Goal: Information Seeking & Learning: Learn about a topic

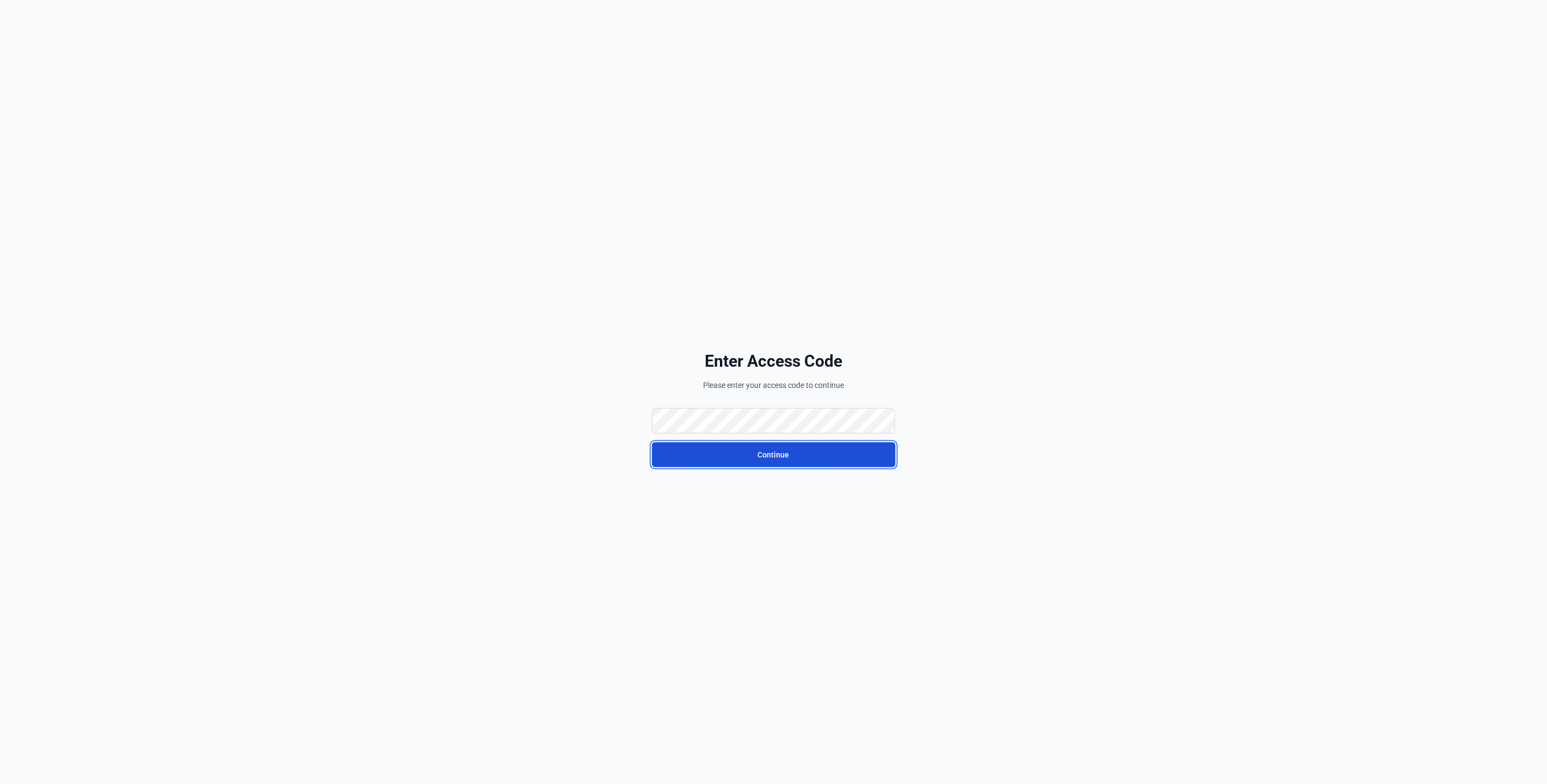
click at [714, 465] on button "Continue" at bounding box center [774, 454] width 243 height 25
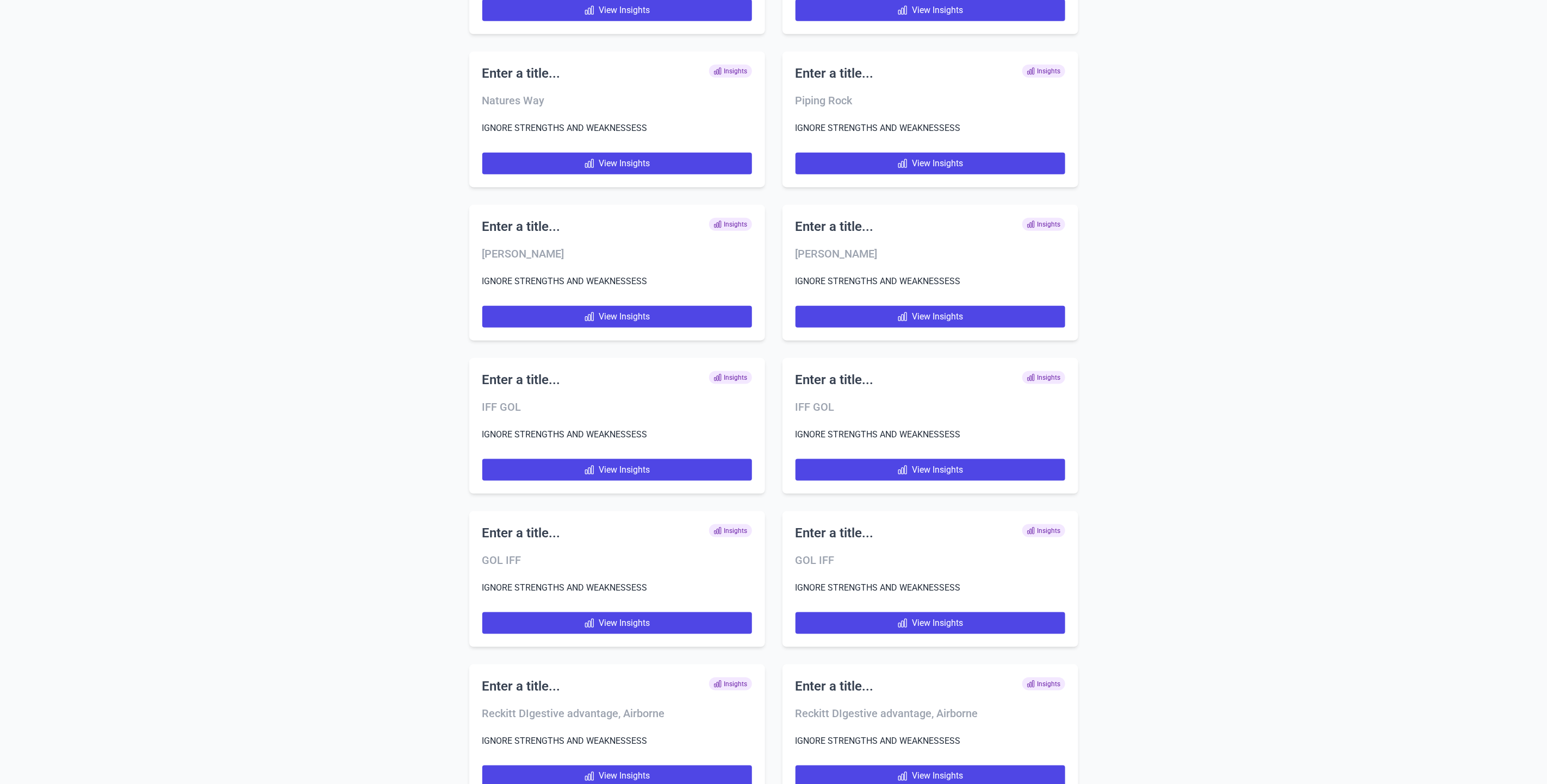
scroll to position [7151, 0]
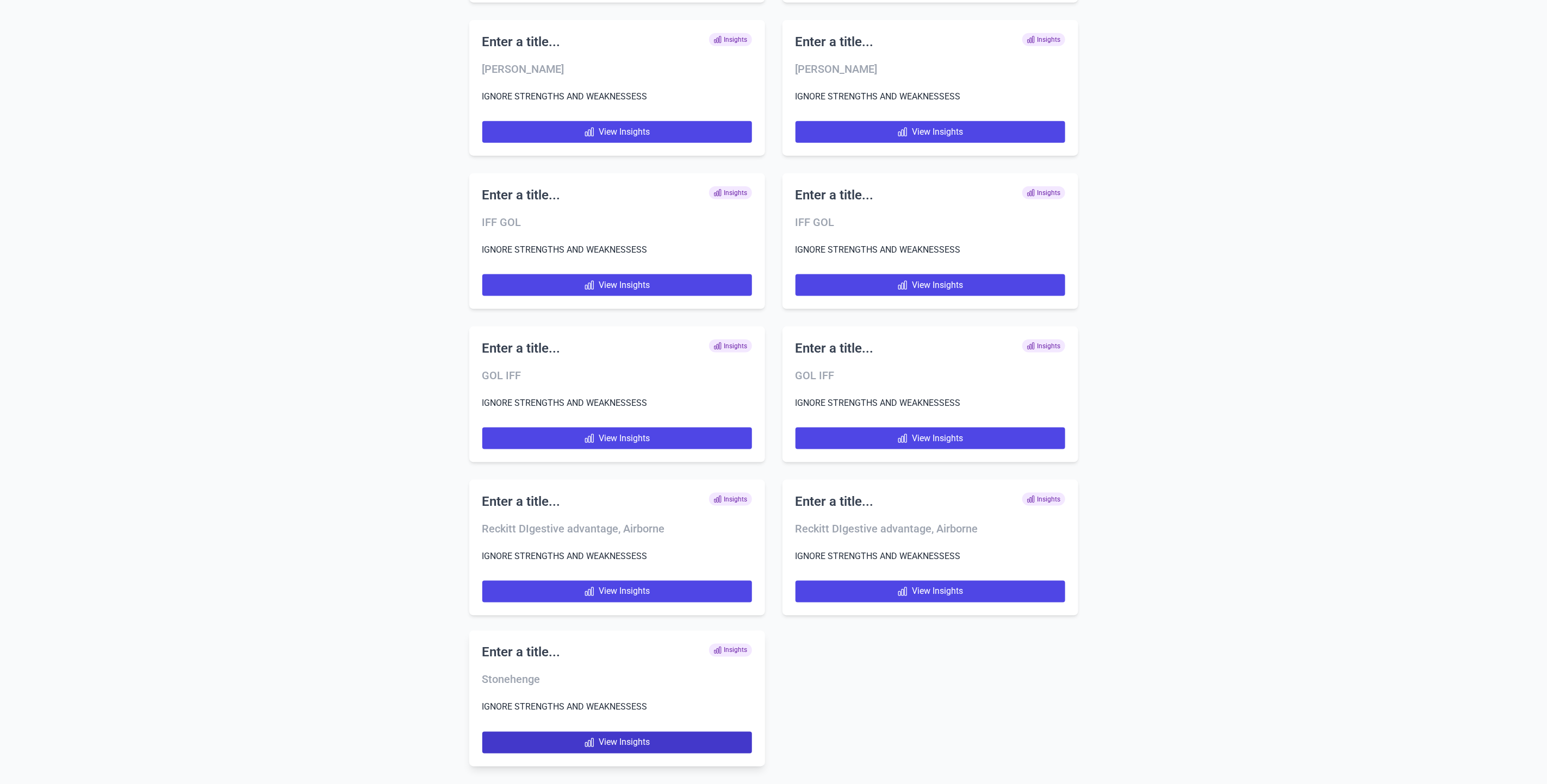
click at [710, 737] on link "View Insights" at bounding box center [617, 743] width 270 height 22
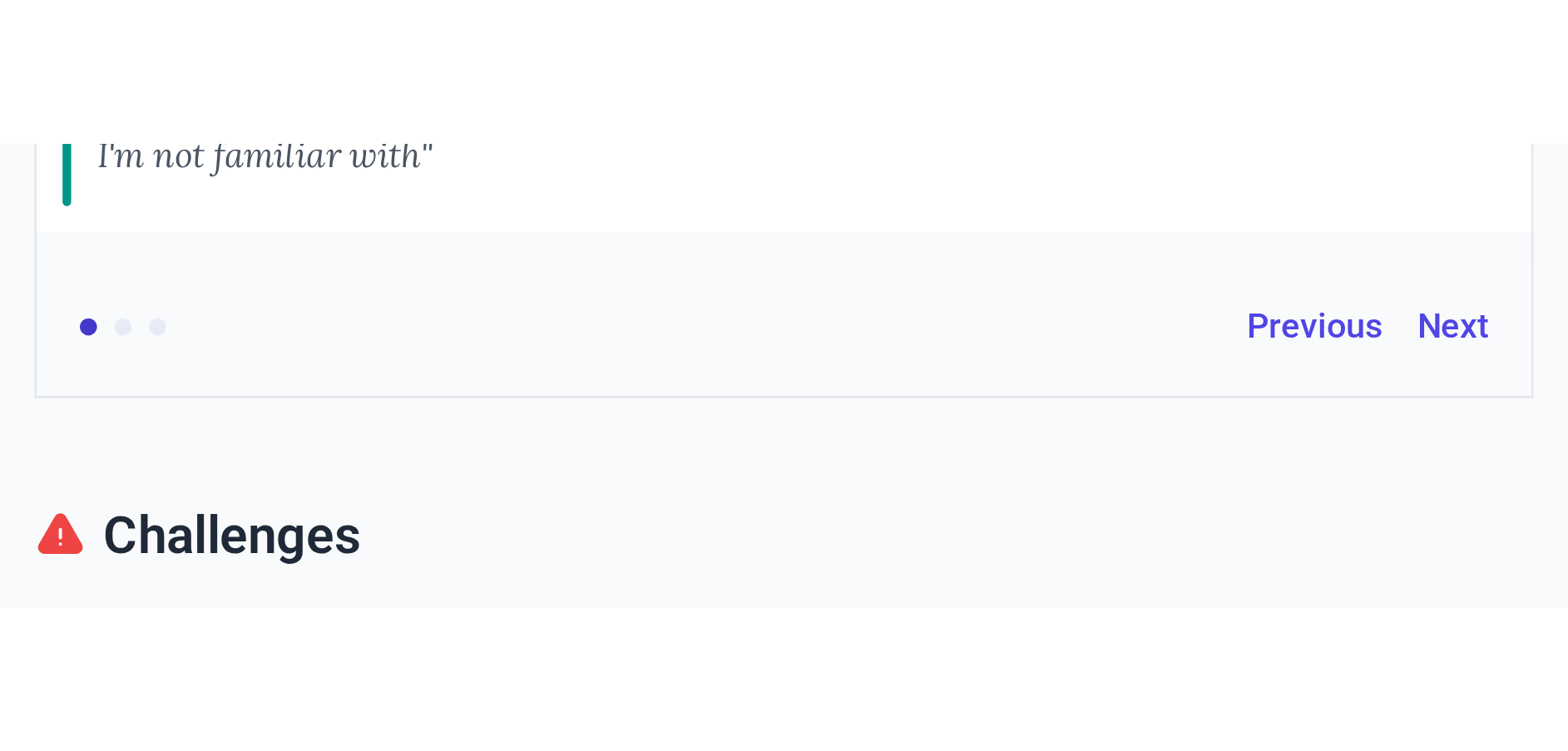
scroll to position [999, 0]
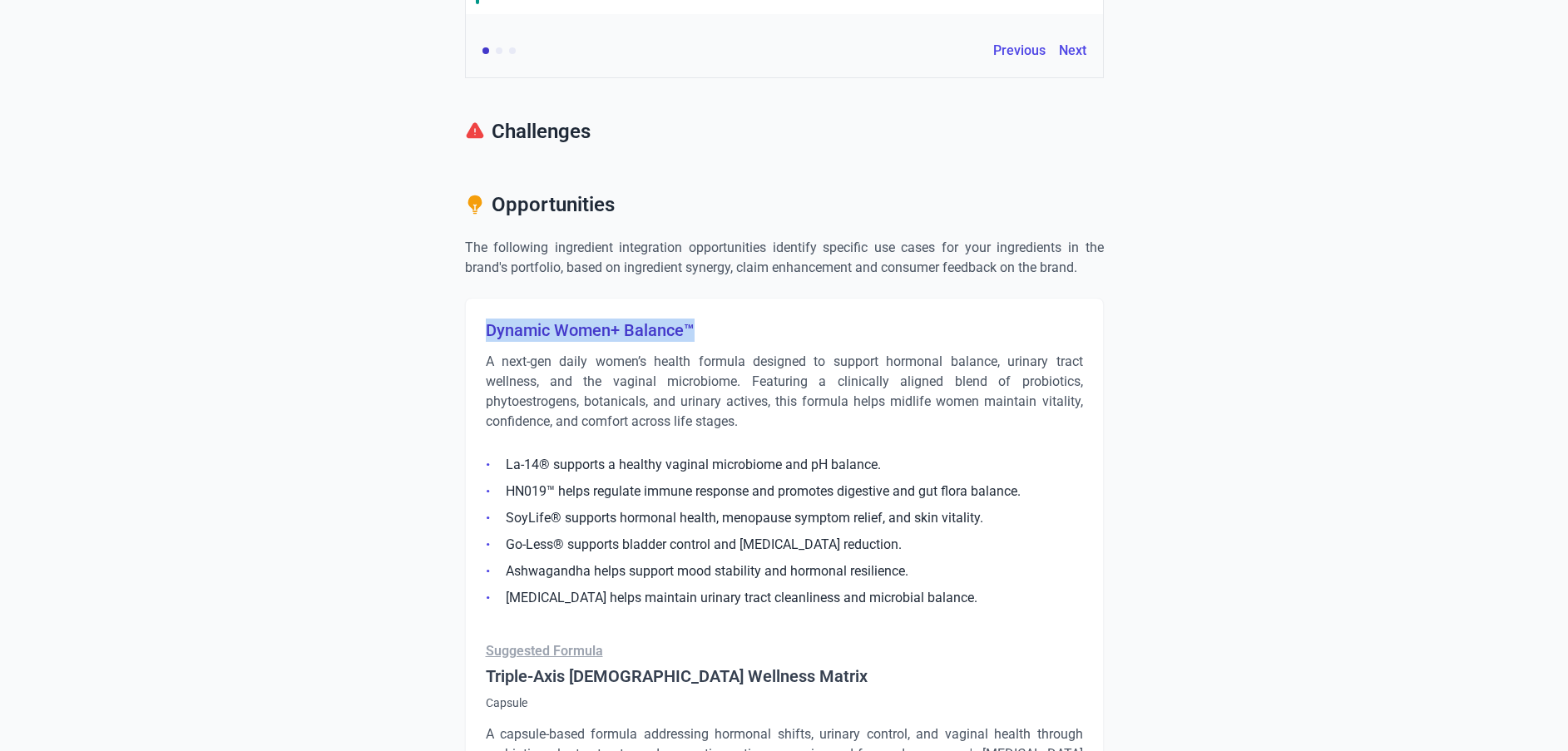
drag, startPoint x: 480, startPoint y: 329, endPoint x: 714, endPoint y: 329, distance: 234.0
copy h3 "Dynamic Women+ Balance™"
click at [675, 422] on p "A next-gen daily women’s health formula designed to support hormonal balance, u…" at bounding box center [784, 392] width 598 height 79
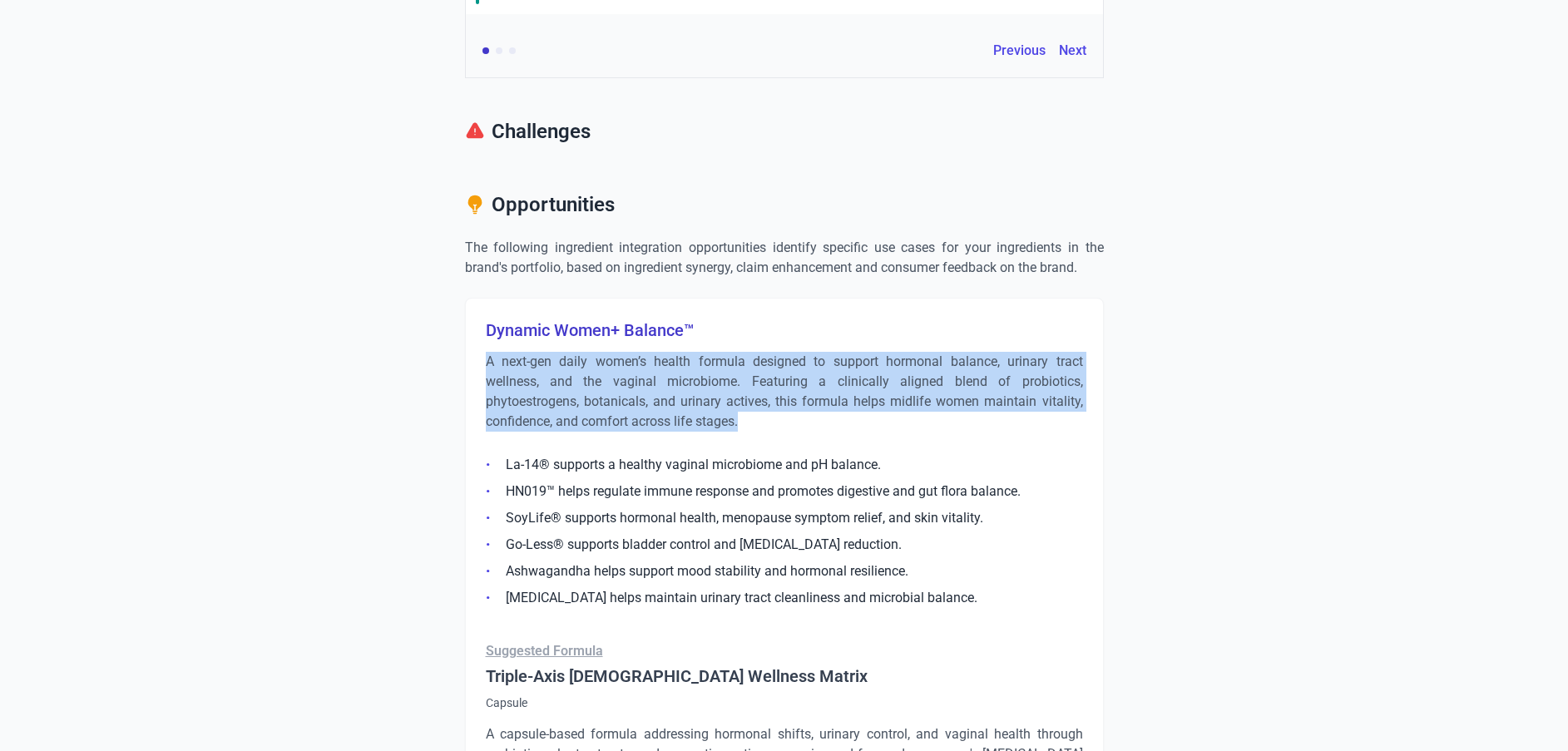
drag, startPoint x: 748, startPoint y: 423, endPoint x: 449, endPoint y: 360, distance: 305.6
copy p "A next-gen daily women’s health formula designed to support hormonal balance, u…"
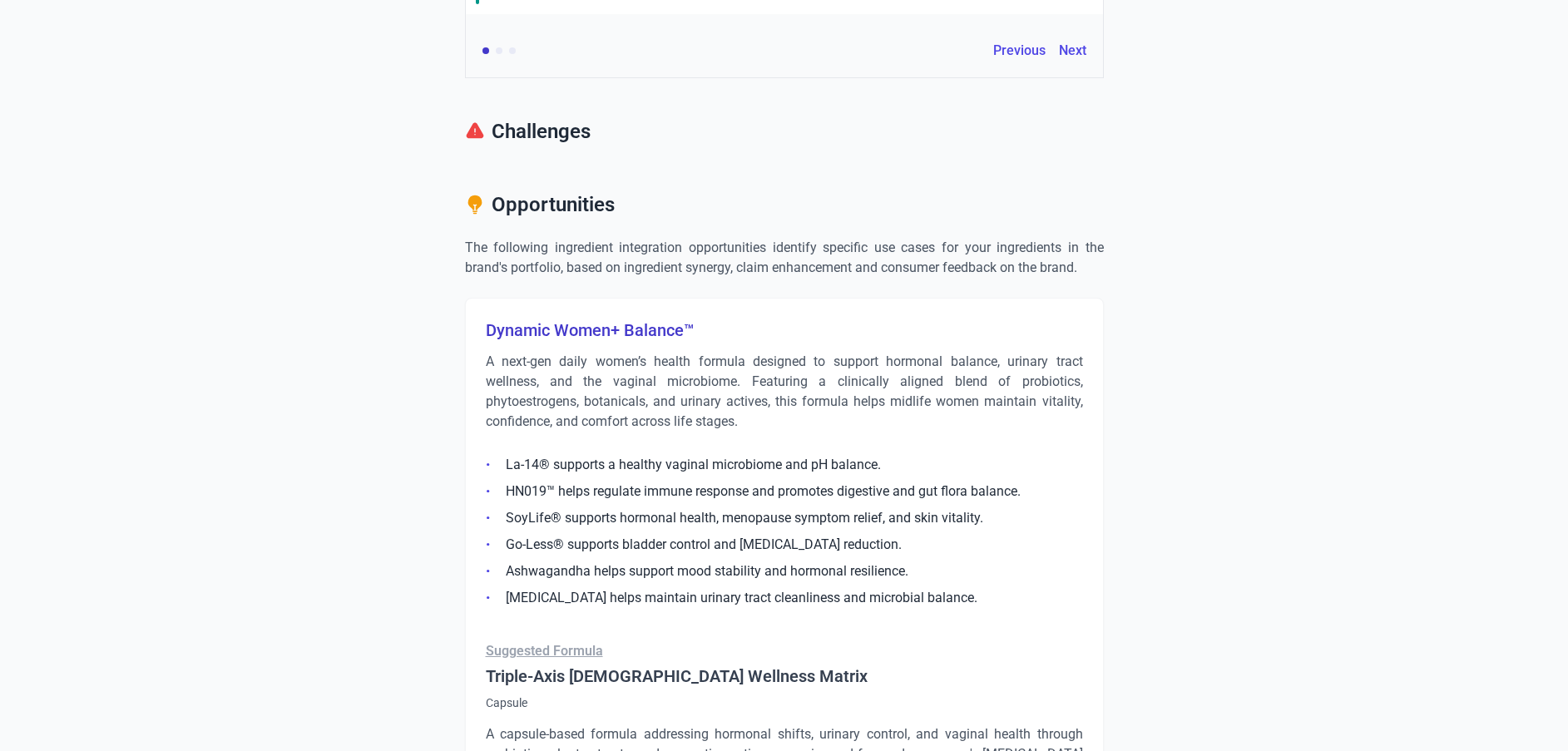
click at [706, 510] on li "SoyLife® supports hormonal health, menopause symptom relief, and skin vitality." at bounding box center [784, 518] width 598 height 20
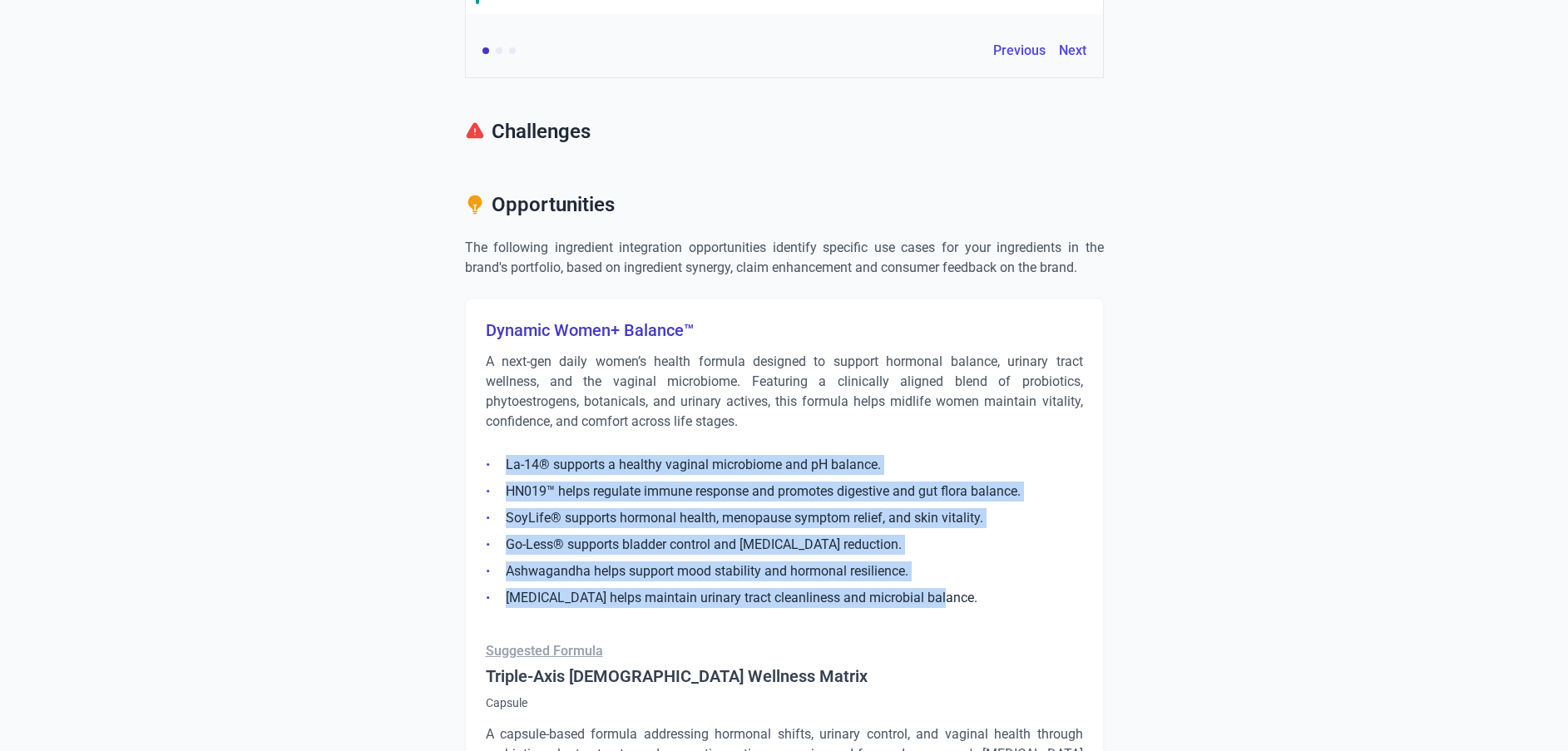
drag, startPoint x: 500, startPoint y: 467, endPoint x: 953, endPoint y: 598, distance: 471.6
click at [953, 598] on ul "La-14® supports a healthy vaginal microbiome and pH balance. HN019™ helps regul…" at bounding box center [784, 527] width 598 height 163
copy ul "La-14® supports a healthy vaginal microbiome and pH balance. HN019™ helps regul…"
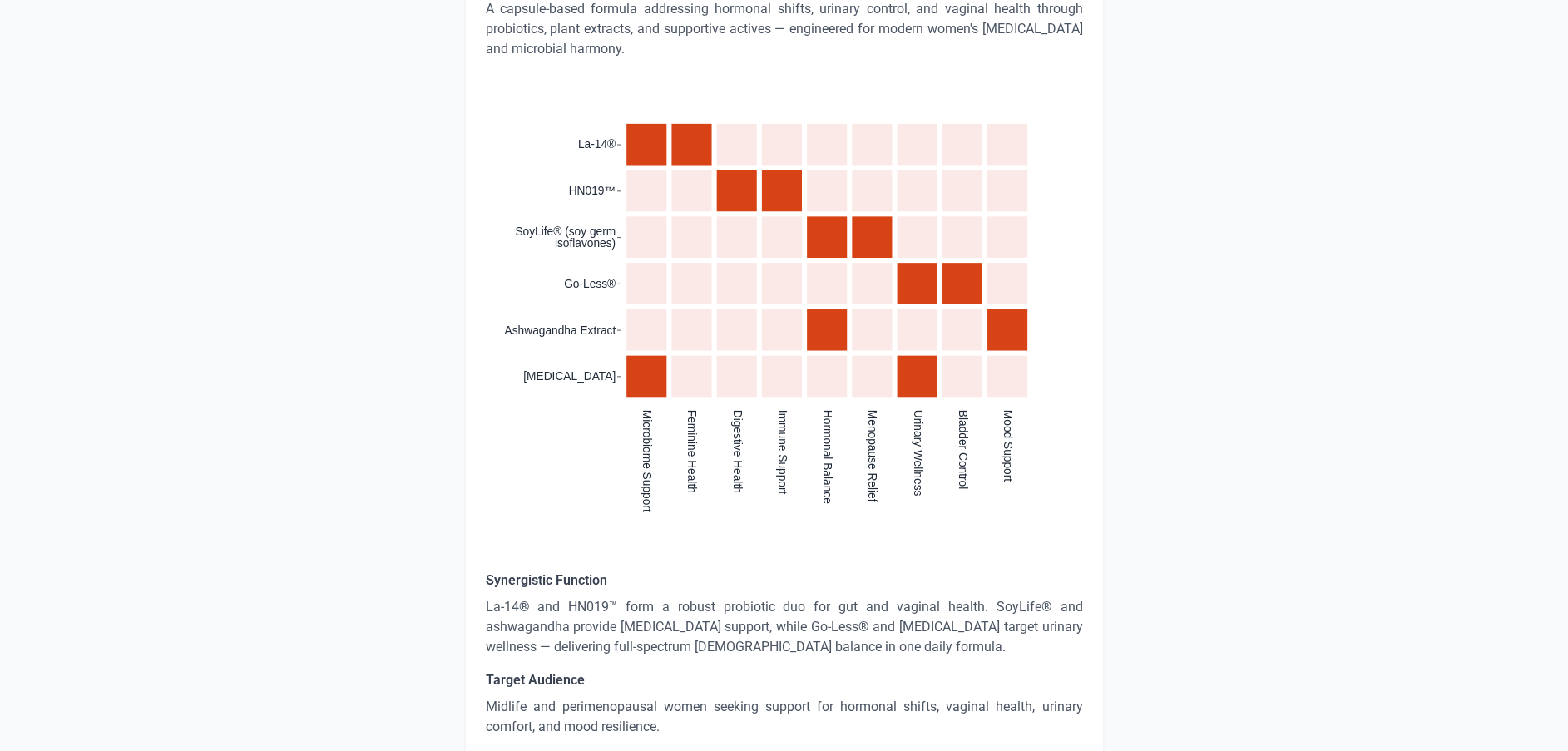
scroll to position [1871, 0]
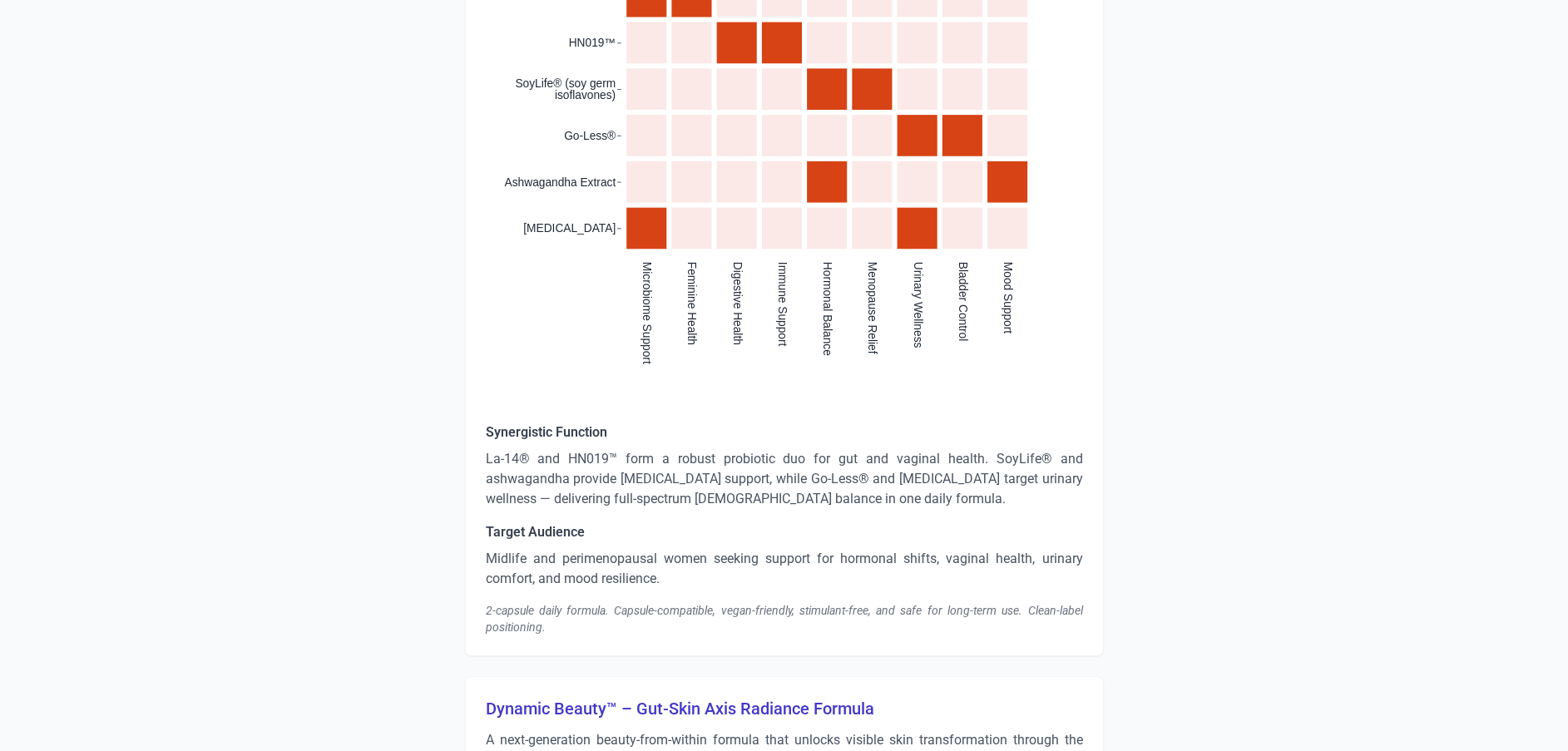
click at [810, 515] on div "Synergistic Function La-14® and HN019™ form a robust probiotic duo for gut and …" at bounding box center [784, 528] width 598 height 213
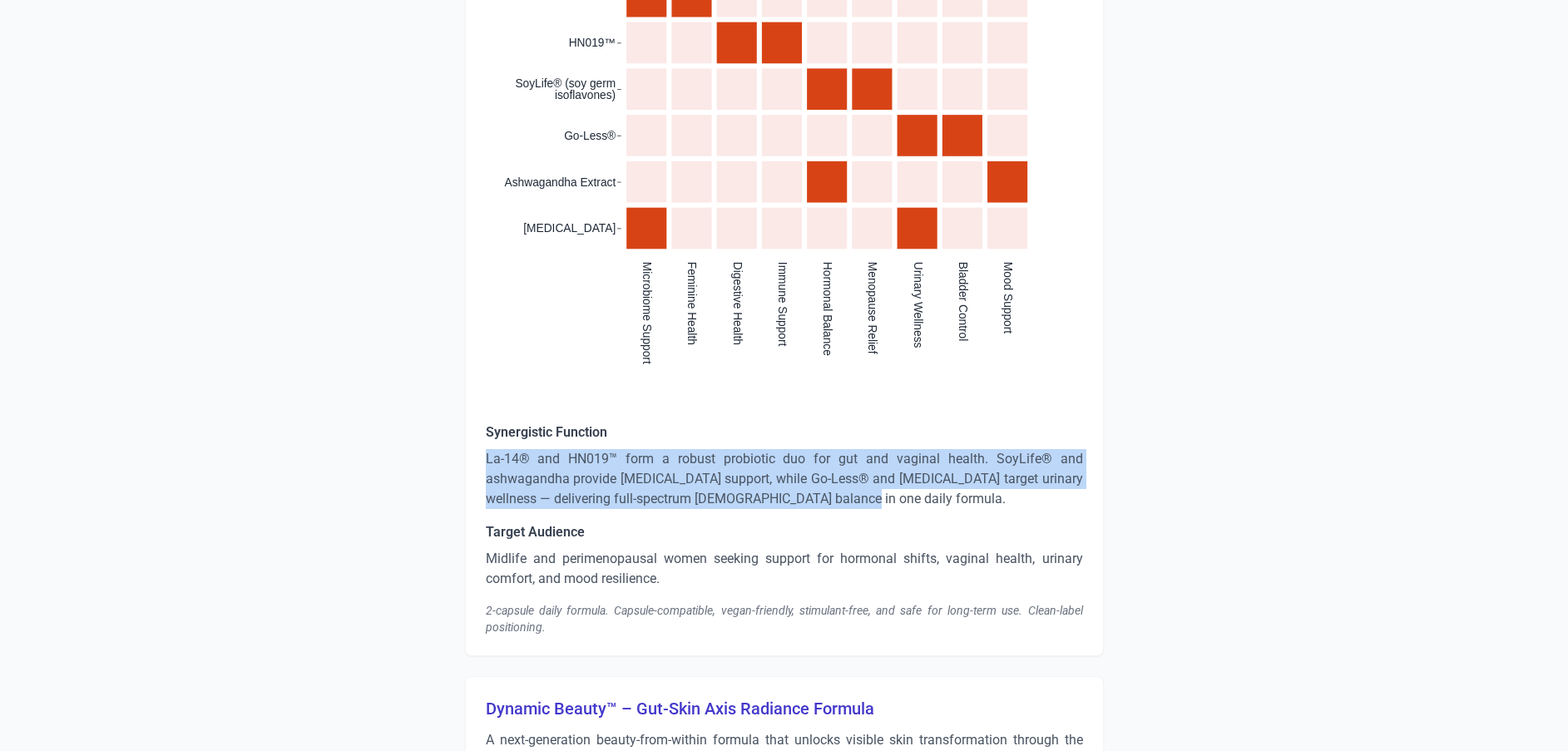
drag, startPoint x: 850, startPoint y: 497, endPoint x: 480, endPoint y: 461, distance: 371.7
click at [480, 461] on div "Dynamic Women+ Balance™ A next-gen daily women’s health formula designed to sup…" at bounding box center [784, 41] width 639 height 1232
copy p "La-14® and HN019™ form a robust probiotic duo for gut and vaginal health. SoyLi…"
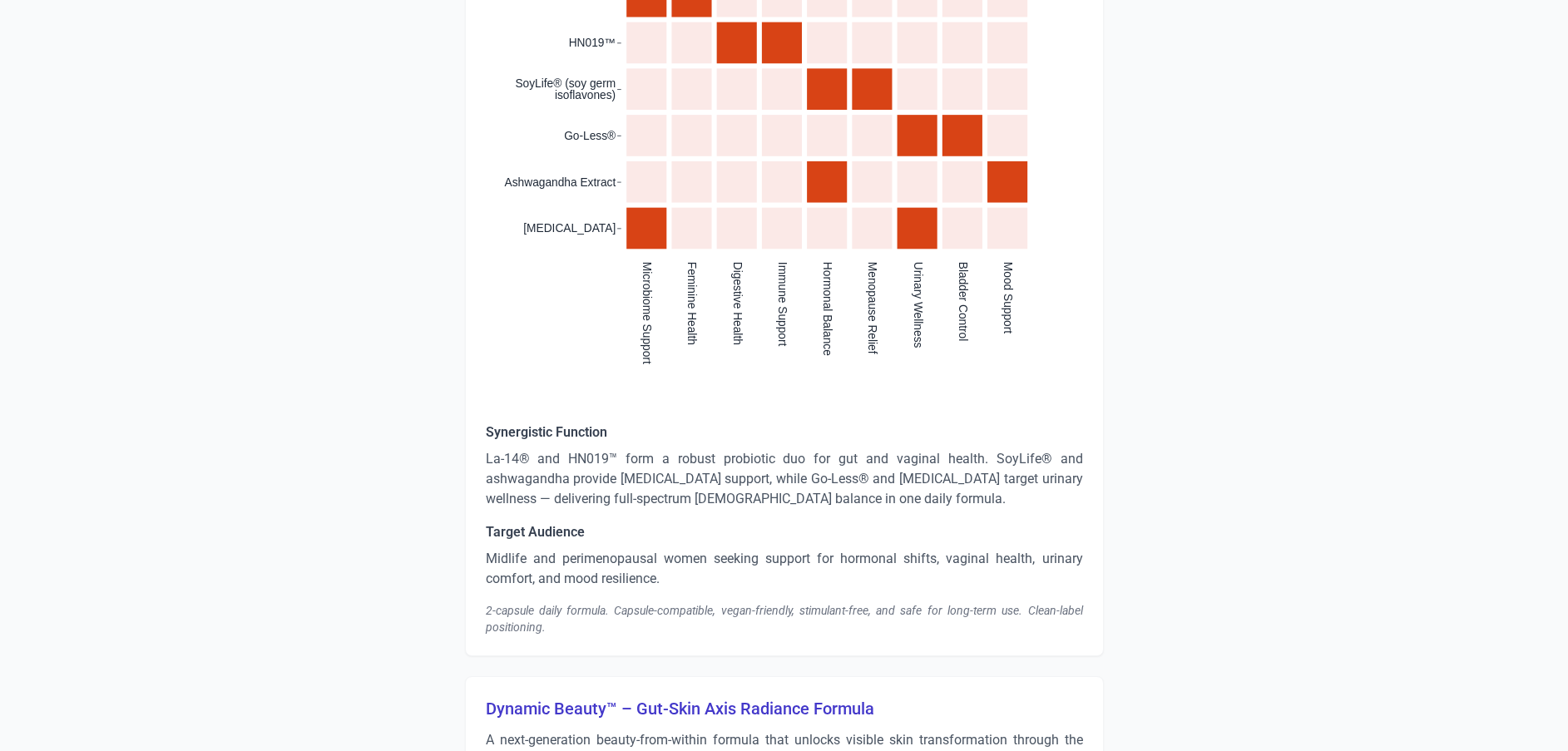
click at [686, 569] on p "Midlife and perimenopausal women seeking support for hormonal shifts, vaginal h…" at bounding box center [784, 568] width 598 height 40
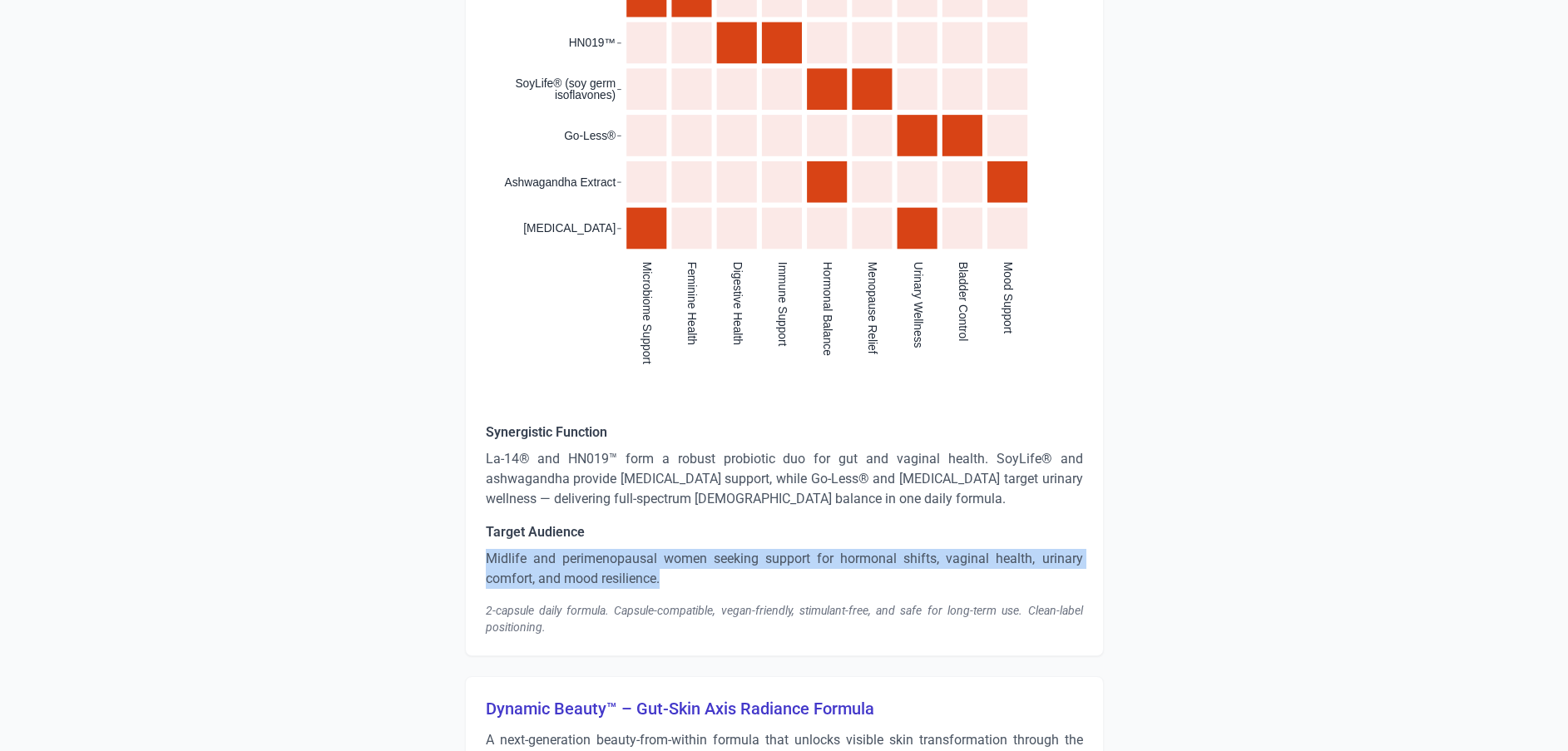
drag, startPoint x: 679, startPoint y: 572, endPoint x: 472, endPoint y: 551, distance: 208.1
click at [472, 551] on div "Dynamic Women+ Balance™ A next-gen daily women’s health formula designed to sup…" at bounding box center [784, 41] width 639 height 1232
copy p "Midlife and perimenopausal women seeking support for hormonal shifts, vaginal h…"
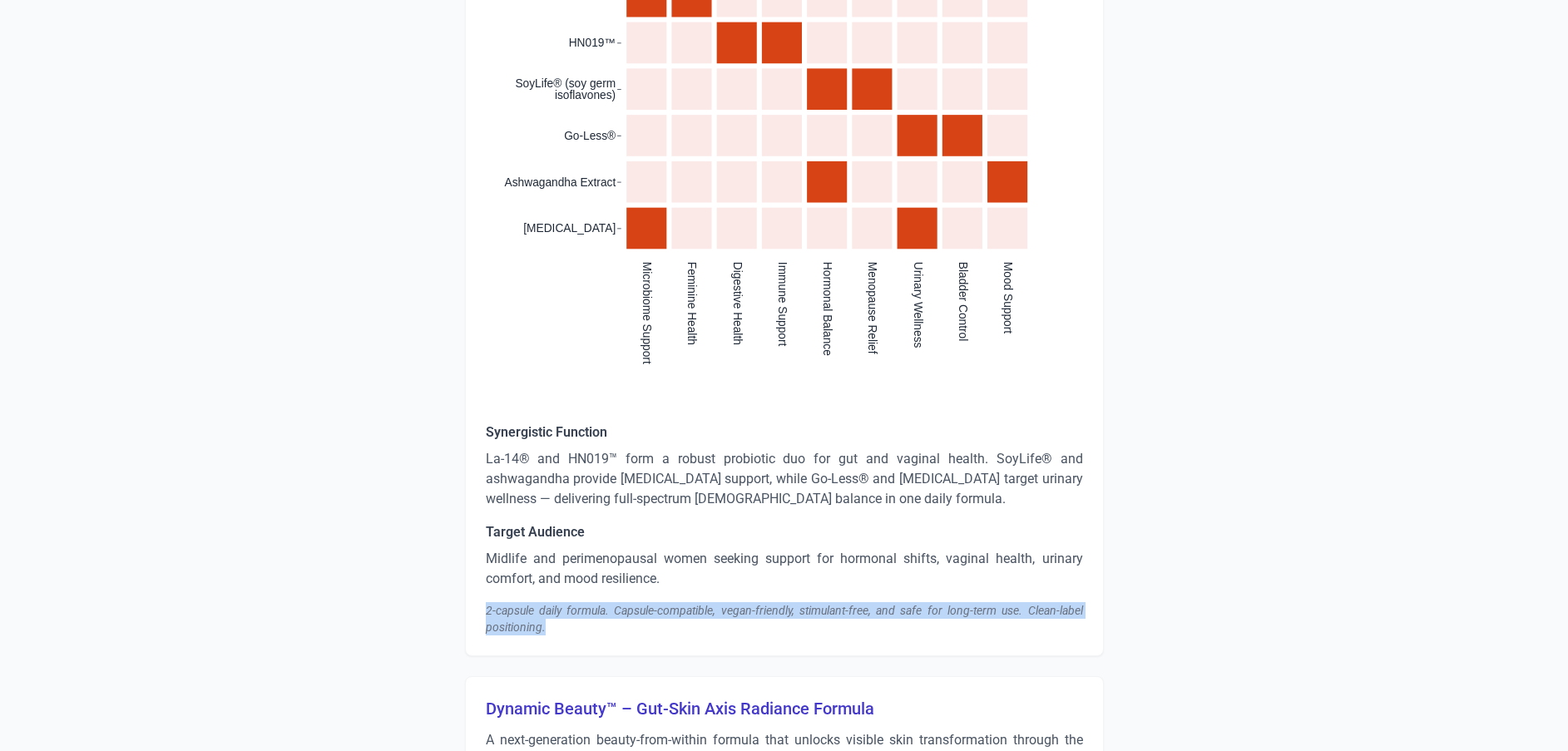
drag, startPoint x: 590, startPoint y: 631, endPoint x: 434, endPoint y: 606, distance: 158.0
copy div "2-capsule daily formula. Capsule-compatible, vegan-friendly, stimulant-free, an…"
click at [582, 614] on div "2-capsule daily formula. Capsule-compatible, vegan-friendly, stimulant-free, an…" at bounding box center [784, 619] width 598 height 33
drag, startPoint x: 572, startPoint y: 624, endPoint x: 453, endPoint y: 616, distance: 119.3
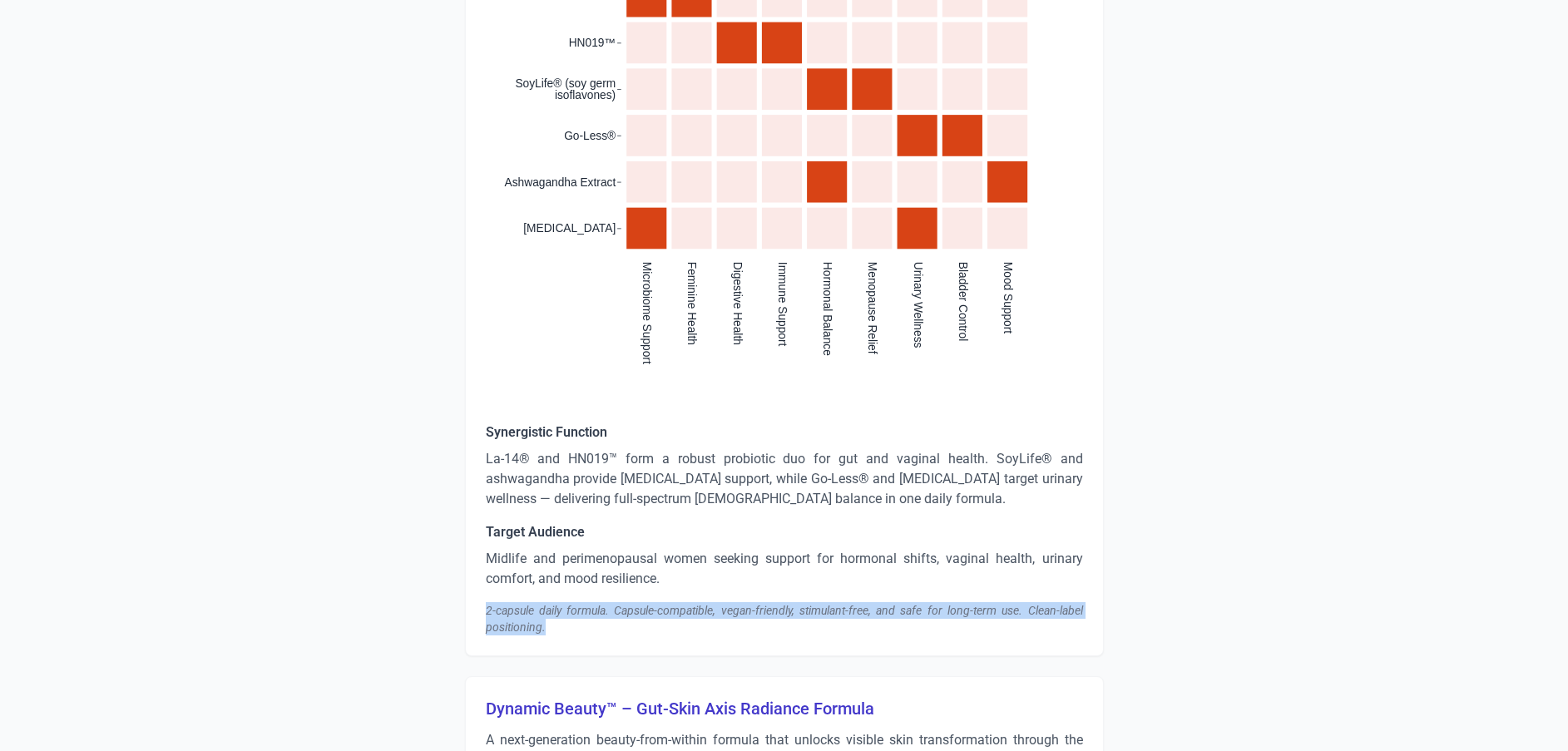
copy div "2-capsule daily formula. Capsule-compatible, vegan-friendly, stimulant-free, an…"
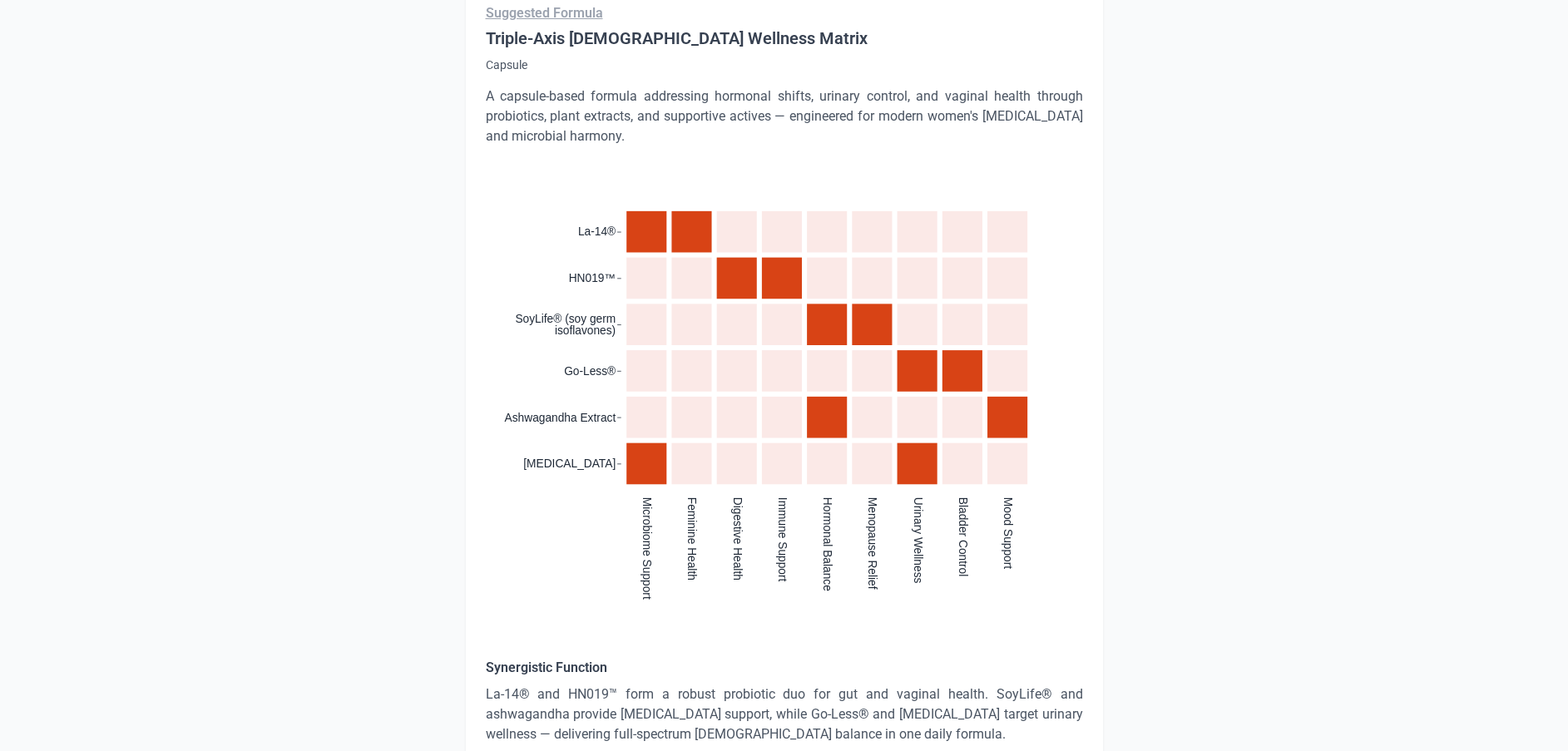
scroll to position [1248, 0]
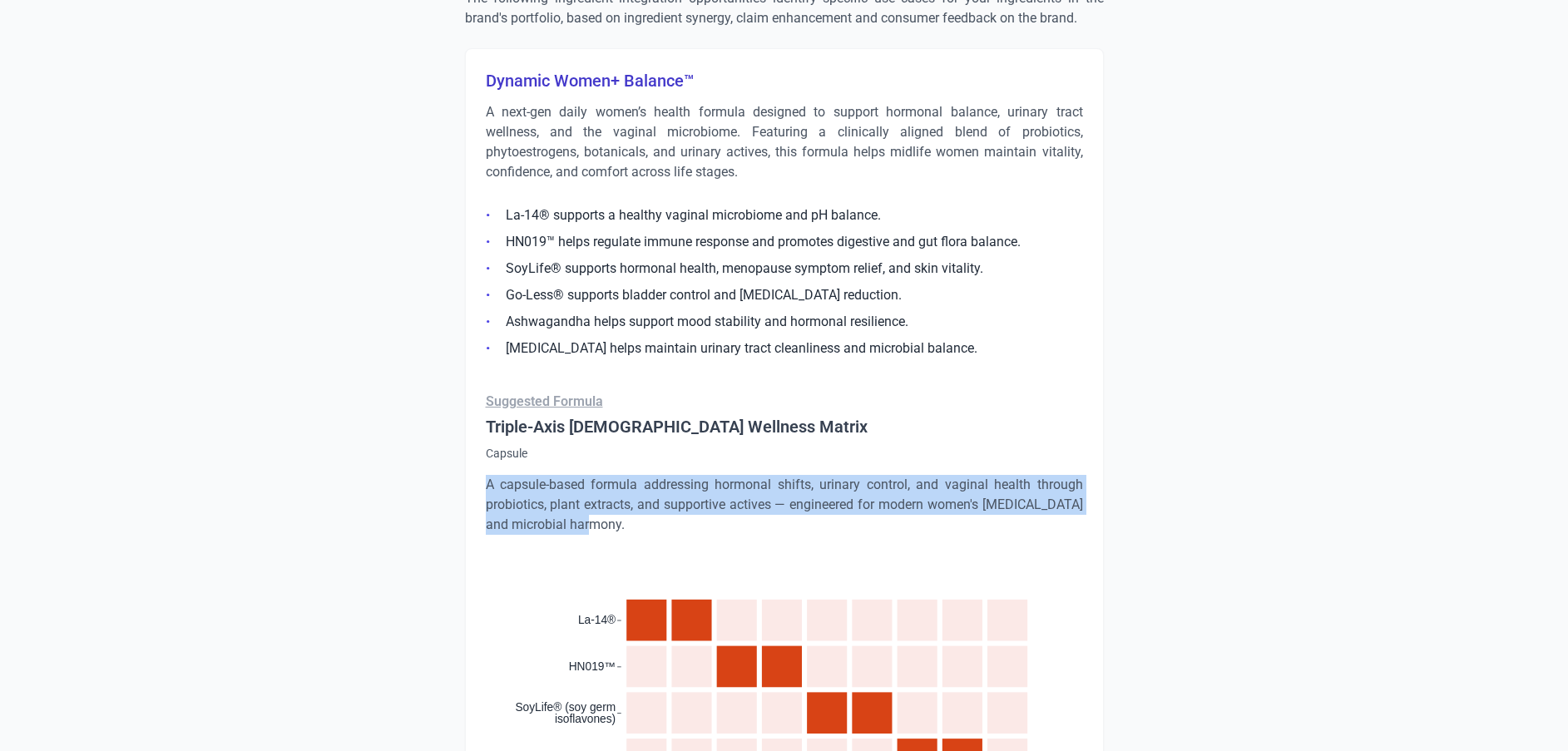
drag, startPoint x: 616, startPoint y: 527, endPoint x: 447, endPoint y: 469, distance: 178.7
copy p "A capsule-based formula addressing hormonal shifts, urinary control, and vagina…"
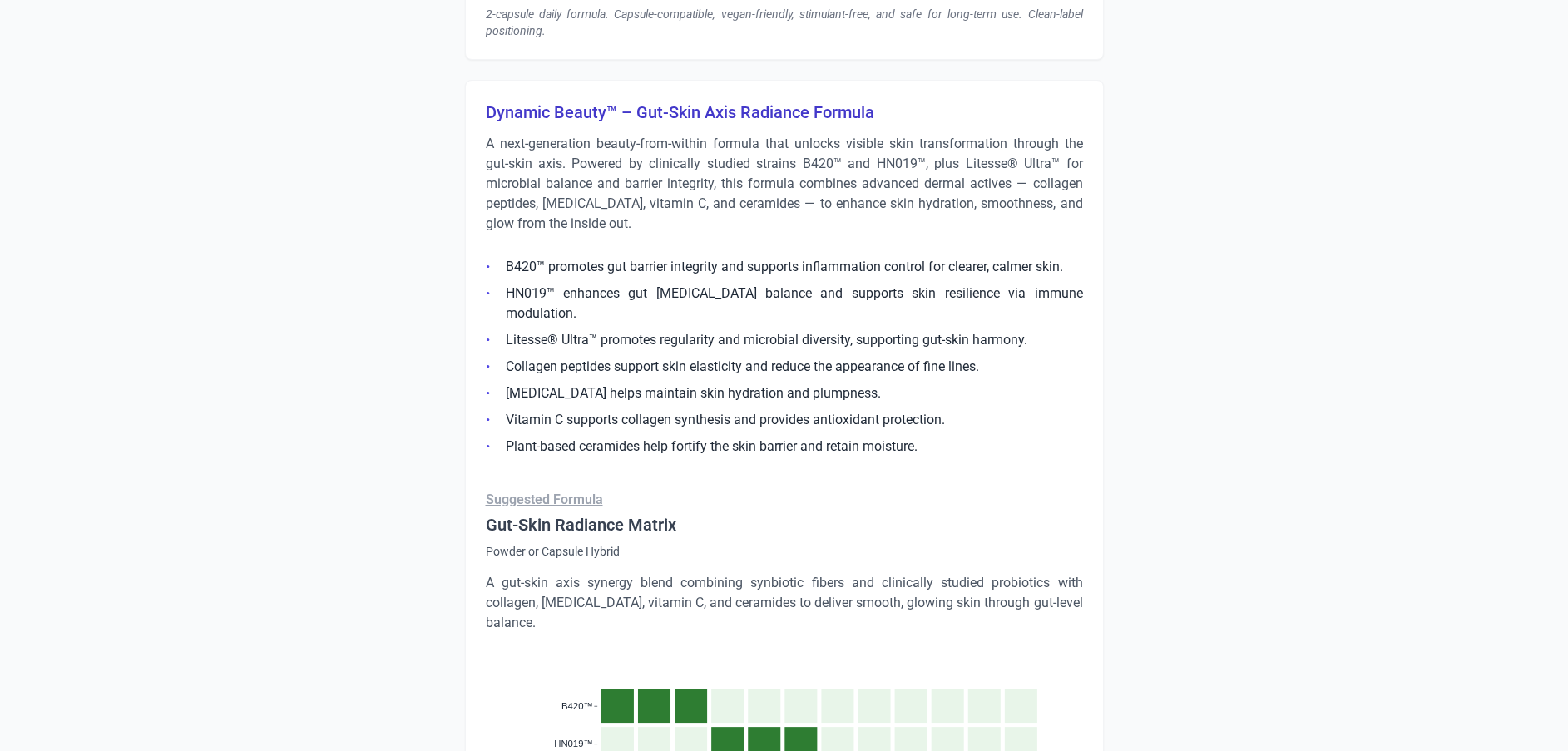
scroll to position [2495, 0]
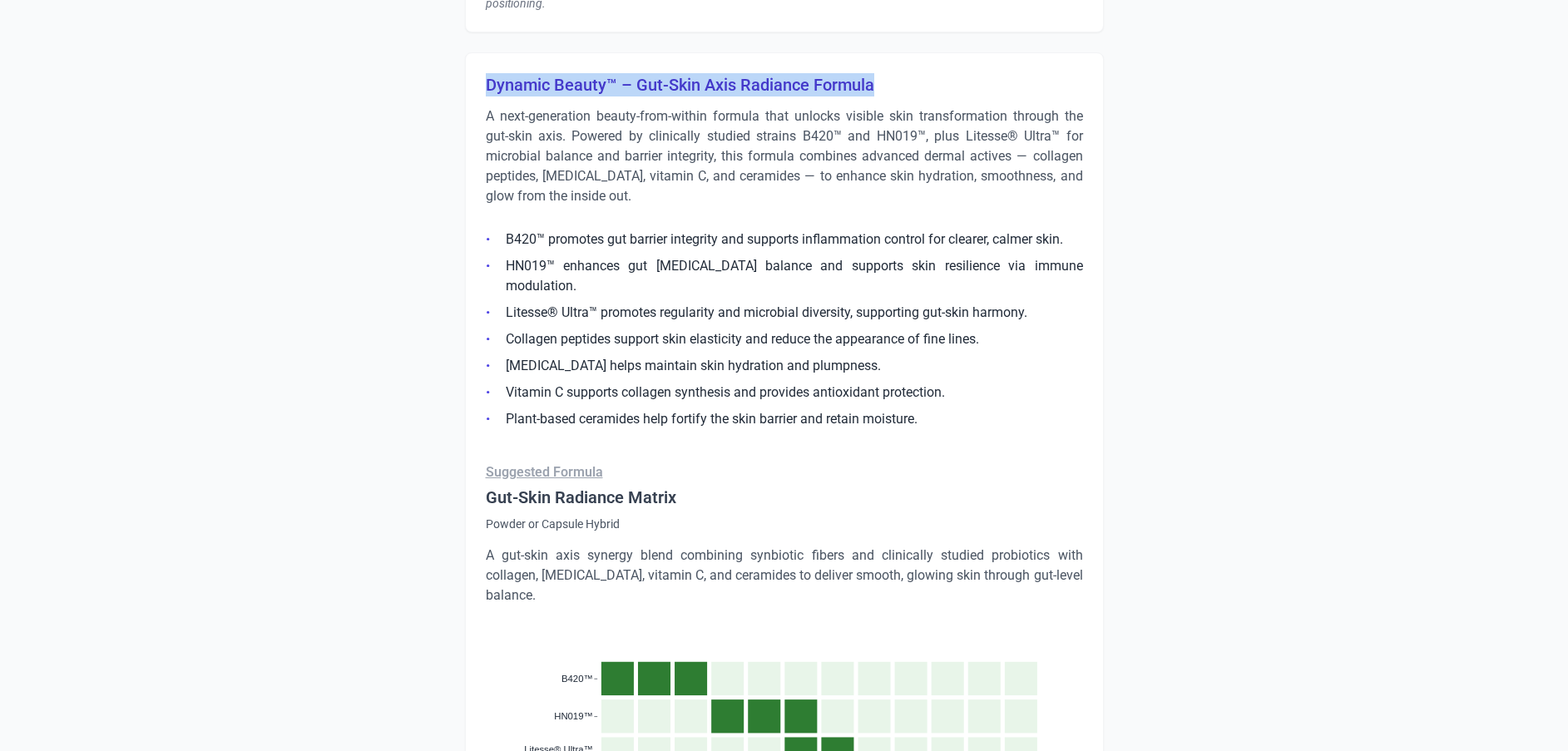
drag, startPoint x: 881, startPoint y: 79, endPoint x: 479, endPoint y: 82, distance: 402.0
click at [479, 82] on div "Dynamic Beauty™ – Gut-Skin Axis Radiance Formula A next-generation beauty-from-…" at bounding box center [784, 734] width 639 height 1363
copy h3 "Dynamic Beauty™ – Gut-Skin Axis Radiance Formula"
click at [631, 197] on p "A next-generation beauty-from-within formula that unlocks visible skin transfor…" at bounding box center [784, 156] width 598 height 100
drag, startPoint x: 641, startPoint y: 193, endPoint x: 468, endPoint y: 115, distance: 189.8
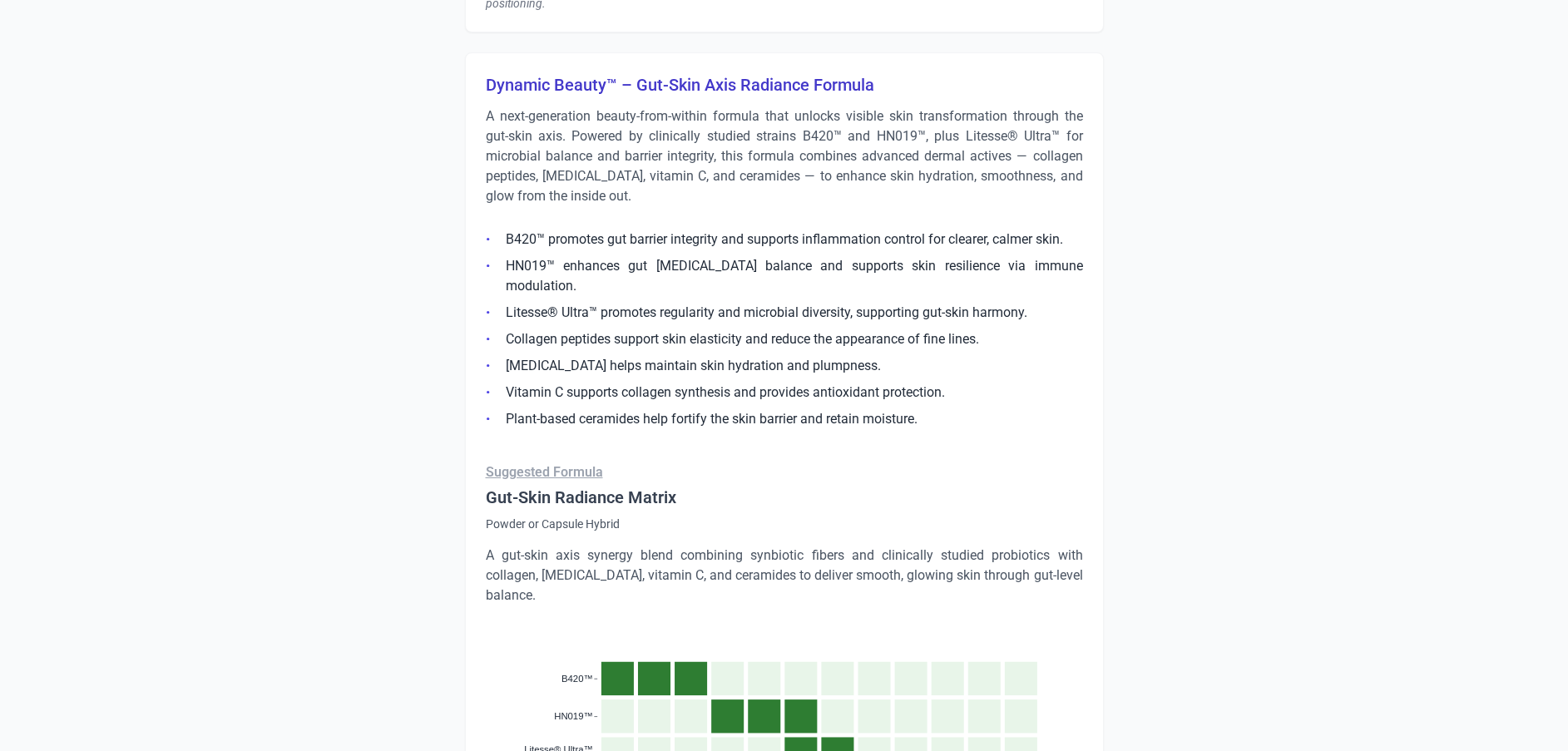
click at [468, 115] on div "Dynamic Beauty™ – Gut-Skin Axis Radiance Formula A next-generation beauty-from-…" at bounding box center [784, 734] width 639 height 1363
copy p "A next-generation beauty-from-within formula that unlocks visible skin transfor…"
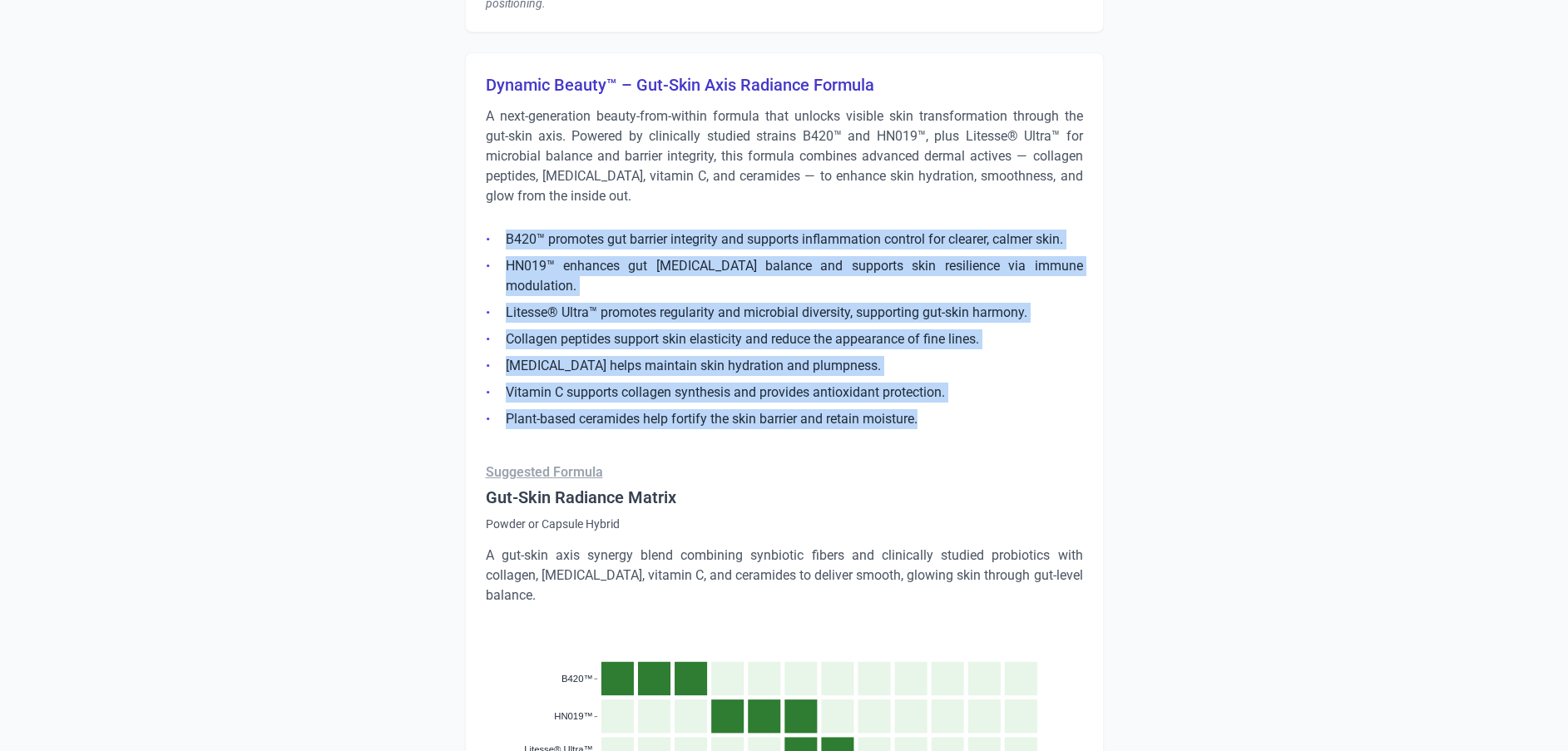
drag, startPoint x: 924, startPoint y: 394, endPoint x: 488, endPoint y: 223, distance: 468.3
click at [488, 223] on ul "B420™ promotes gut barrier integrity and supports inflammation control for clea…" at bounding box center [784, 324] width 598 height 210
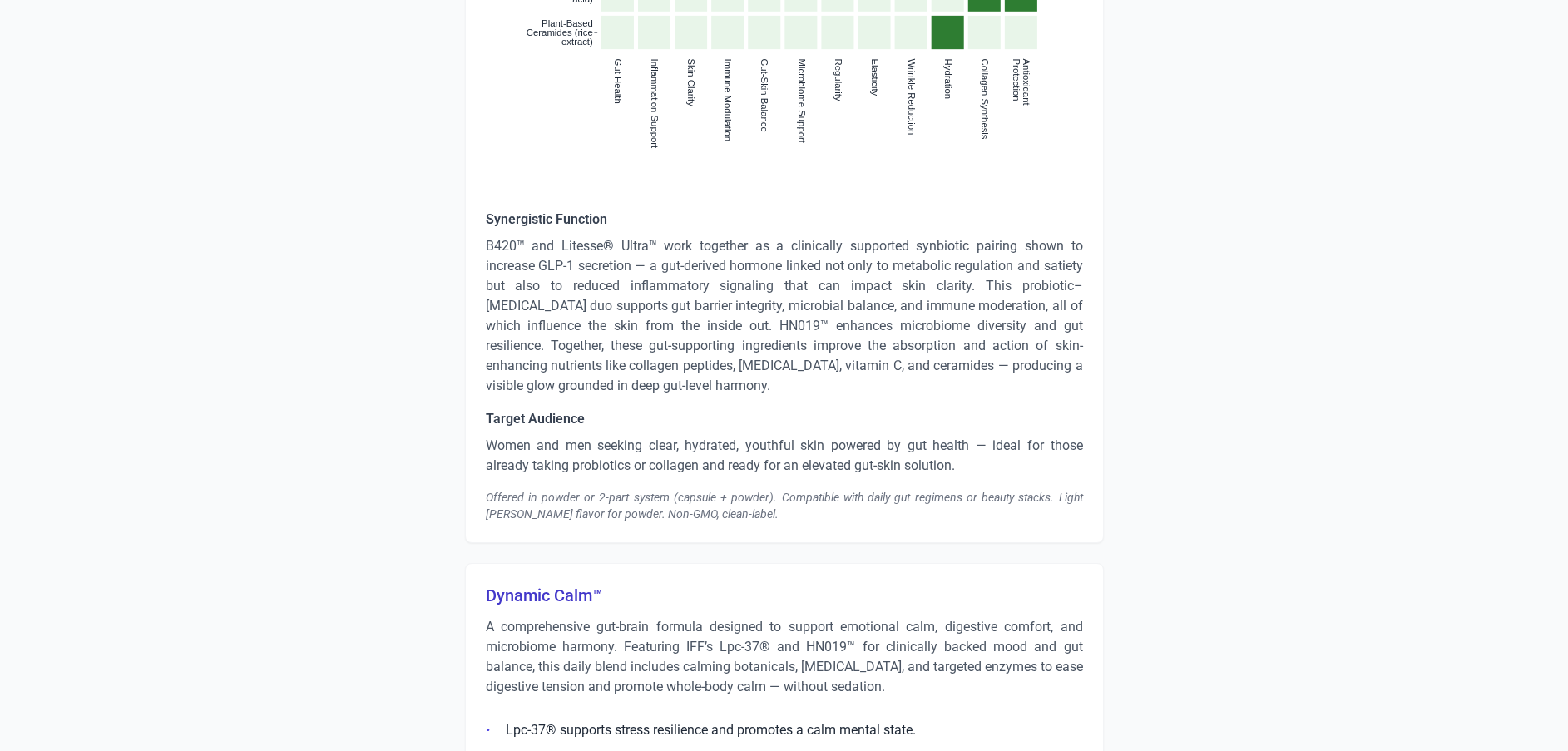
scroll to position [3369, 0]
click at [752, 435] on p "Women and men seeking clear, hydrated, youthful skin powered by gut health — id…" at bounding box center [784, 454] width 598 height 40
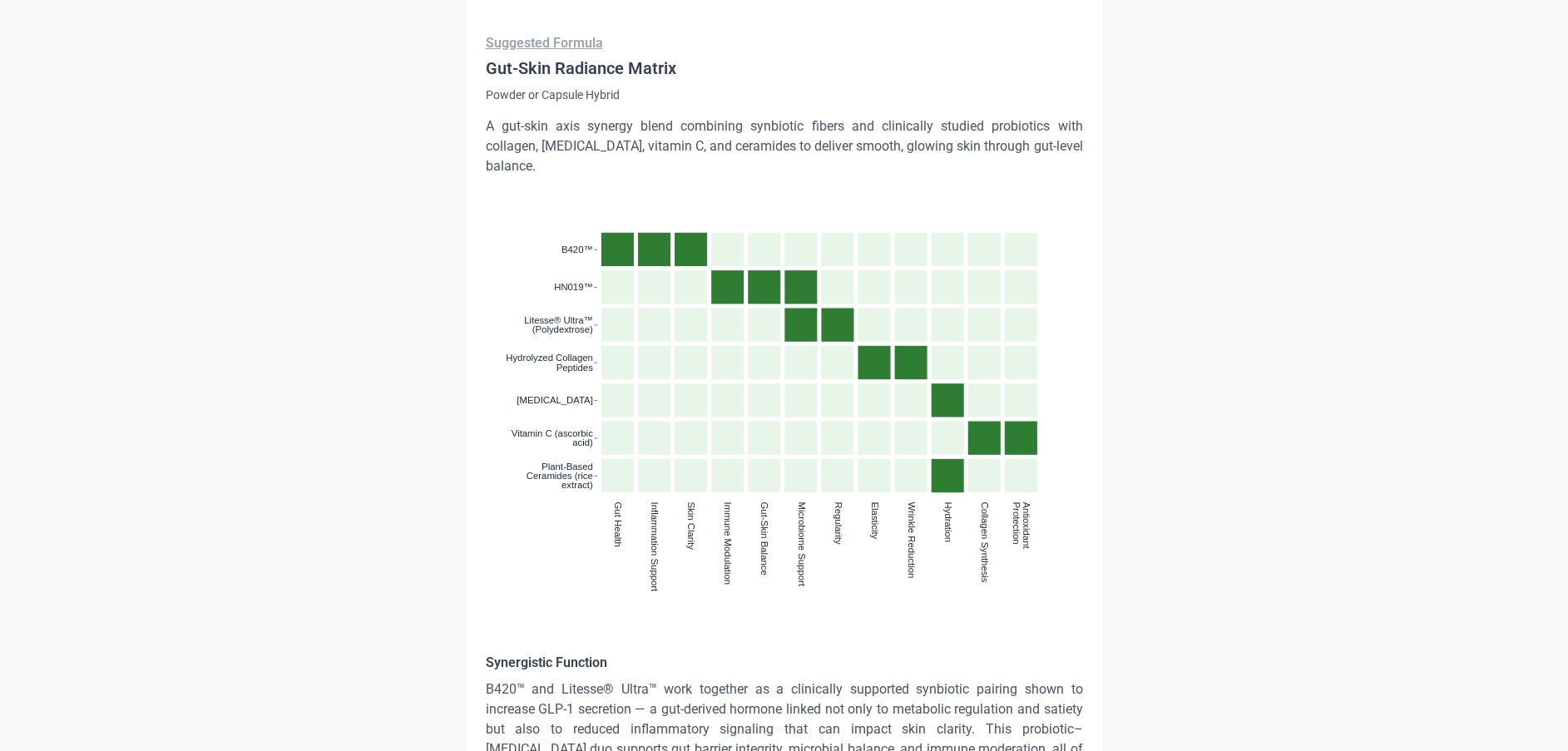
scroll to position [3244, 0]
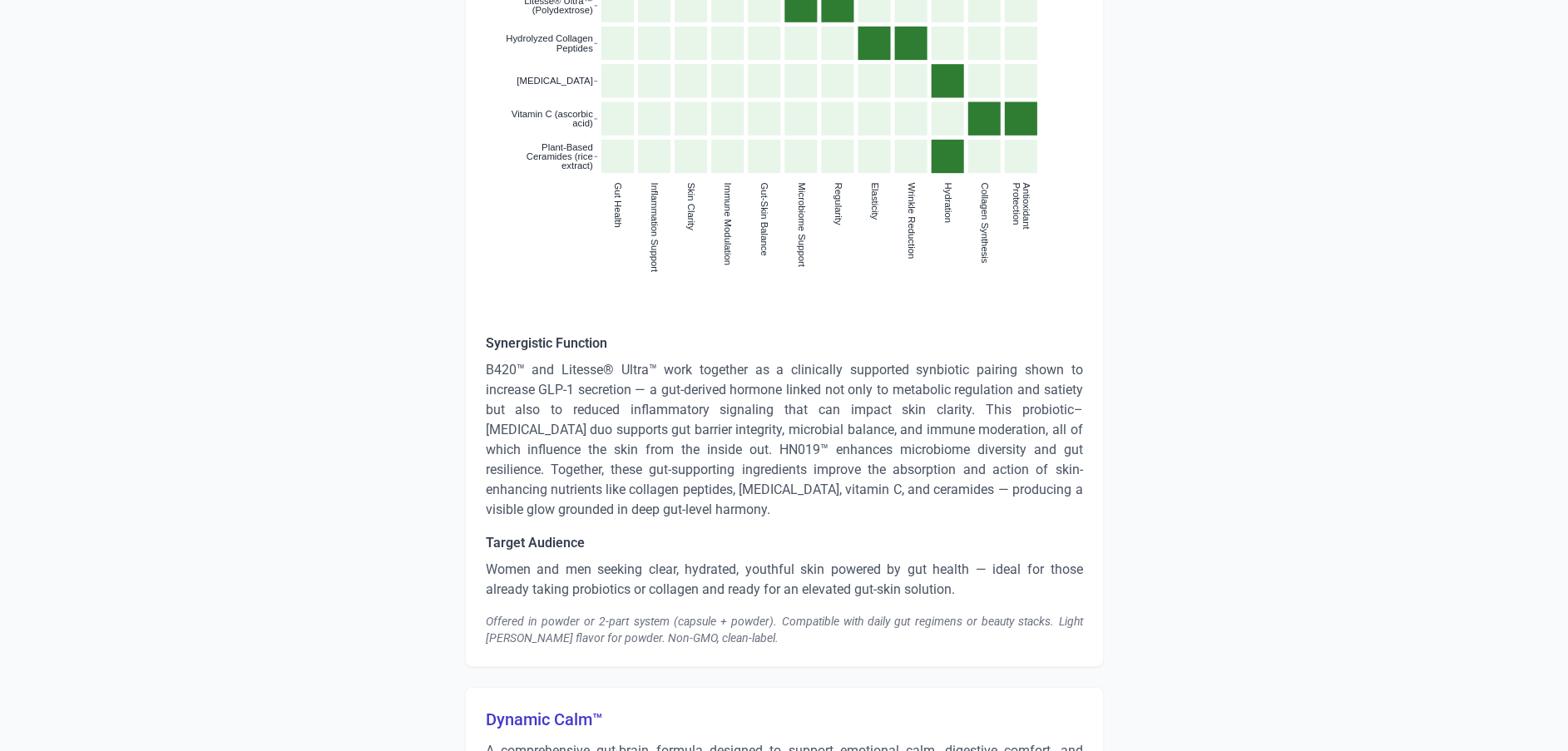
click at [859, 567] on p "Women and men seeking clear, hydrated, youthful skin powered by gut health — id…" at bounding box center [784, 579] width 598 height 40
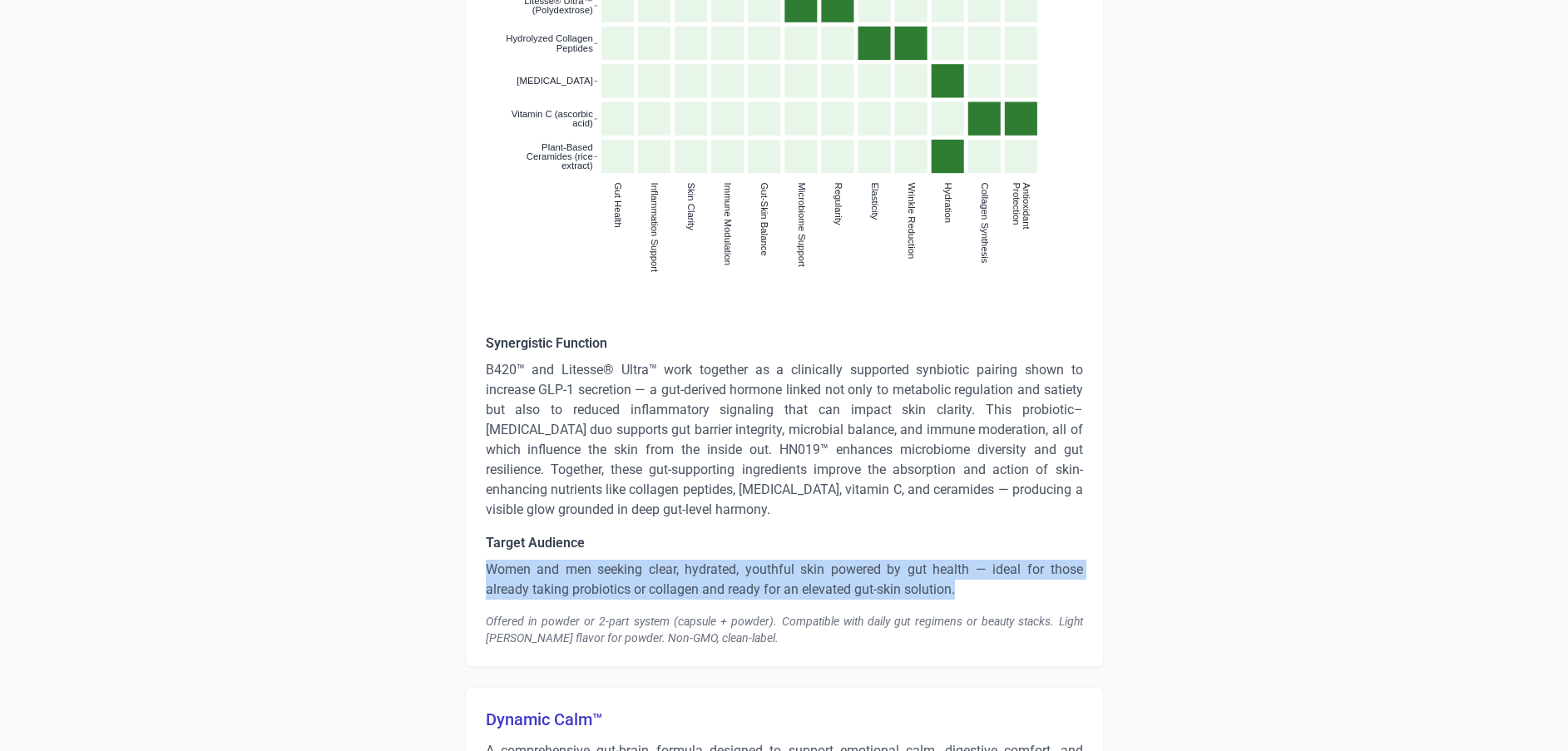
drag, startPoint x: 963, startPoint y: 567, endPoint x: 466, endPoint y: 542, distance: 497.6
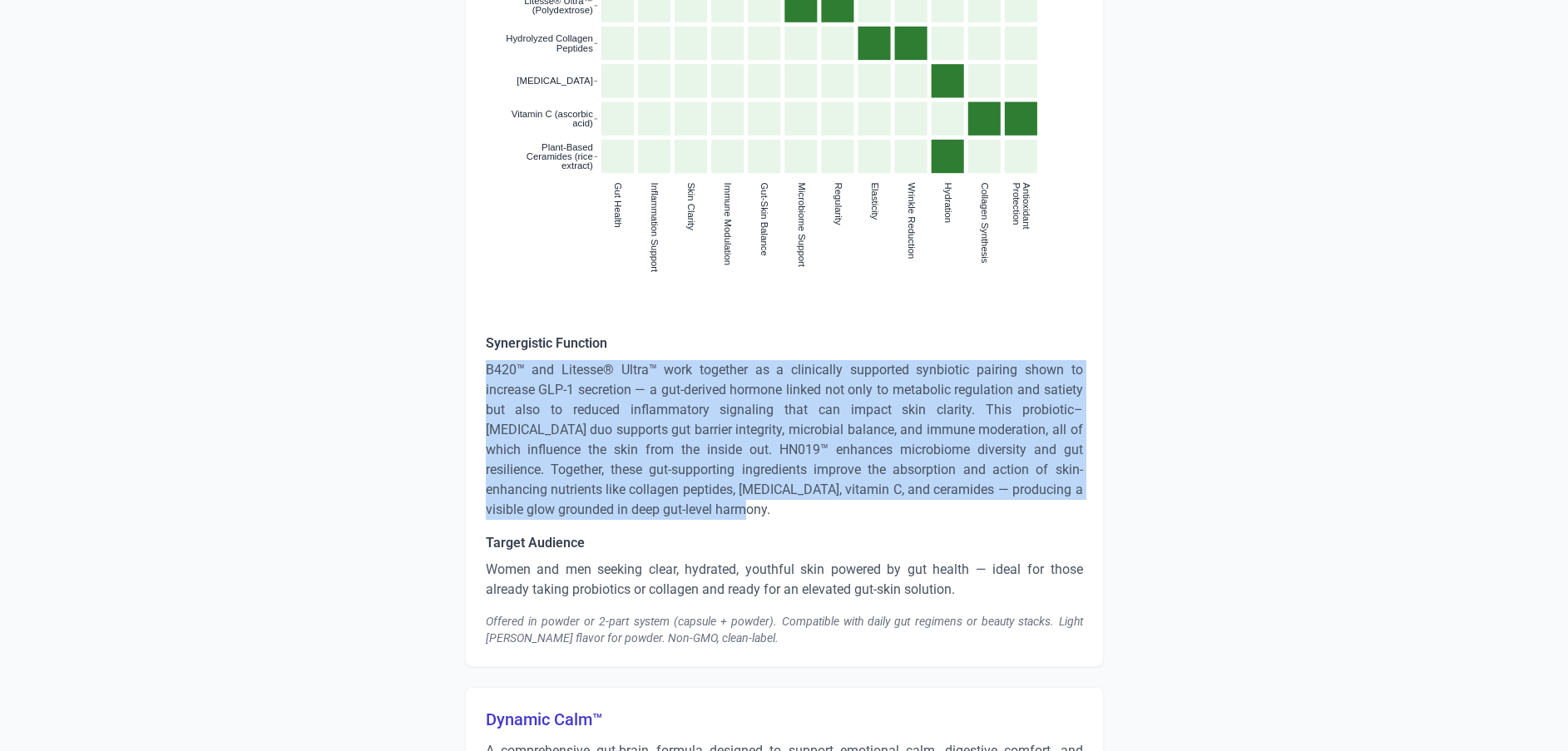
drag, startPoint x: 484, startPoint y: 346, endPoint x: 633, endPoint y: 485, distance: 203.8
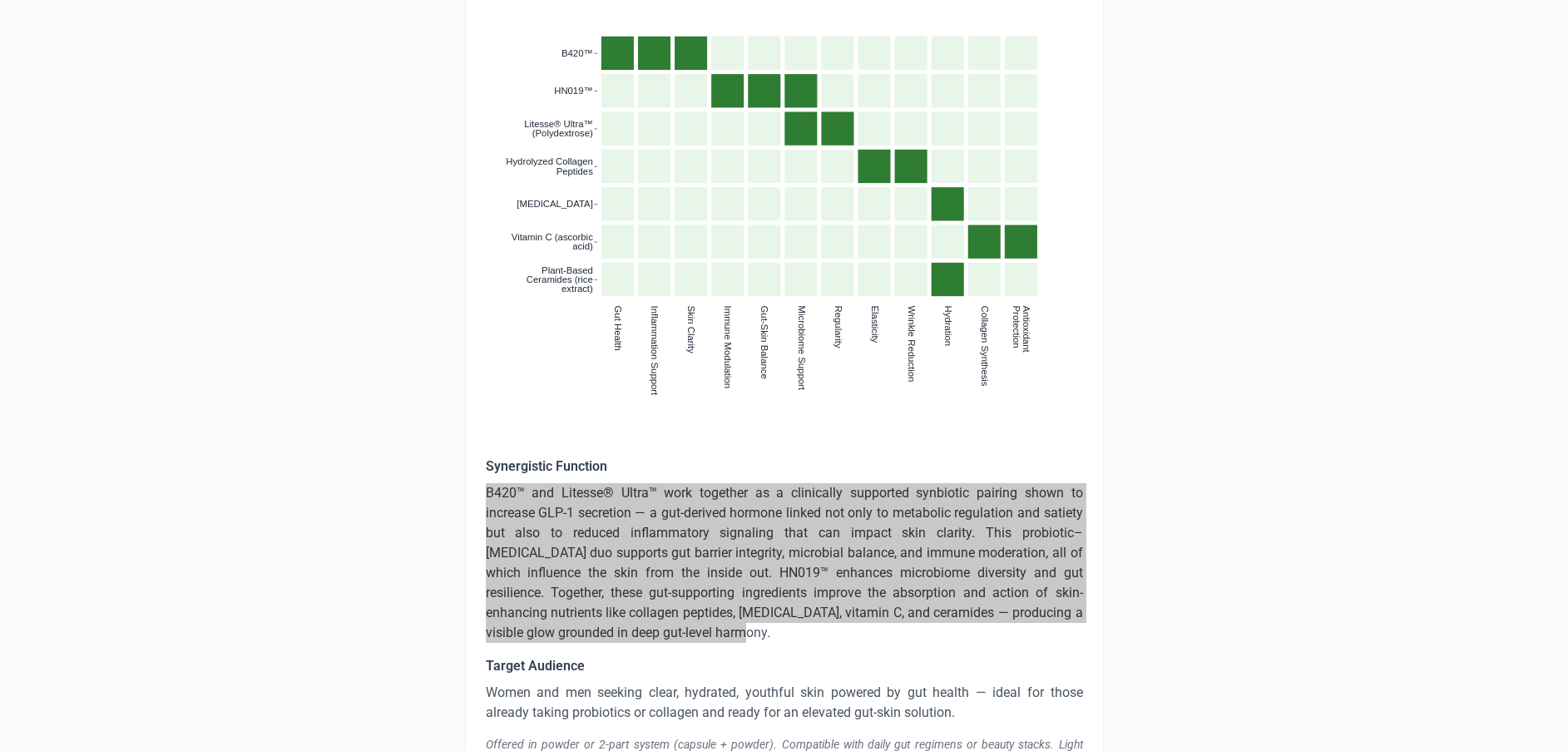
scroll to position [3369, 0]
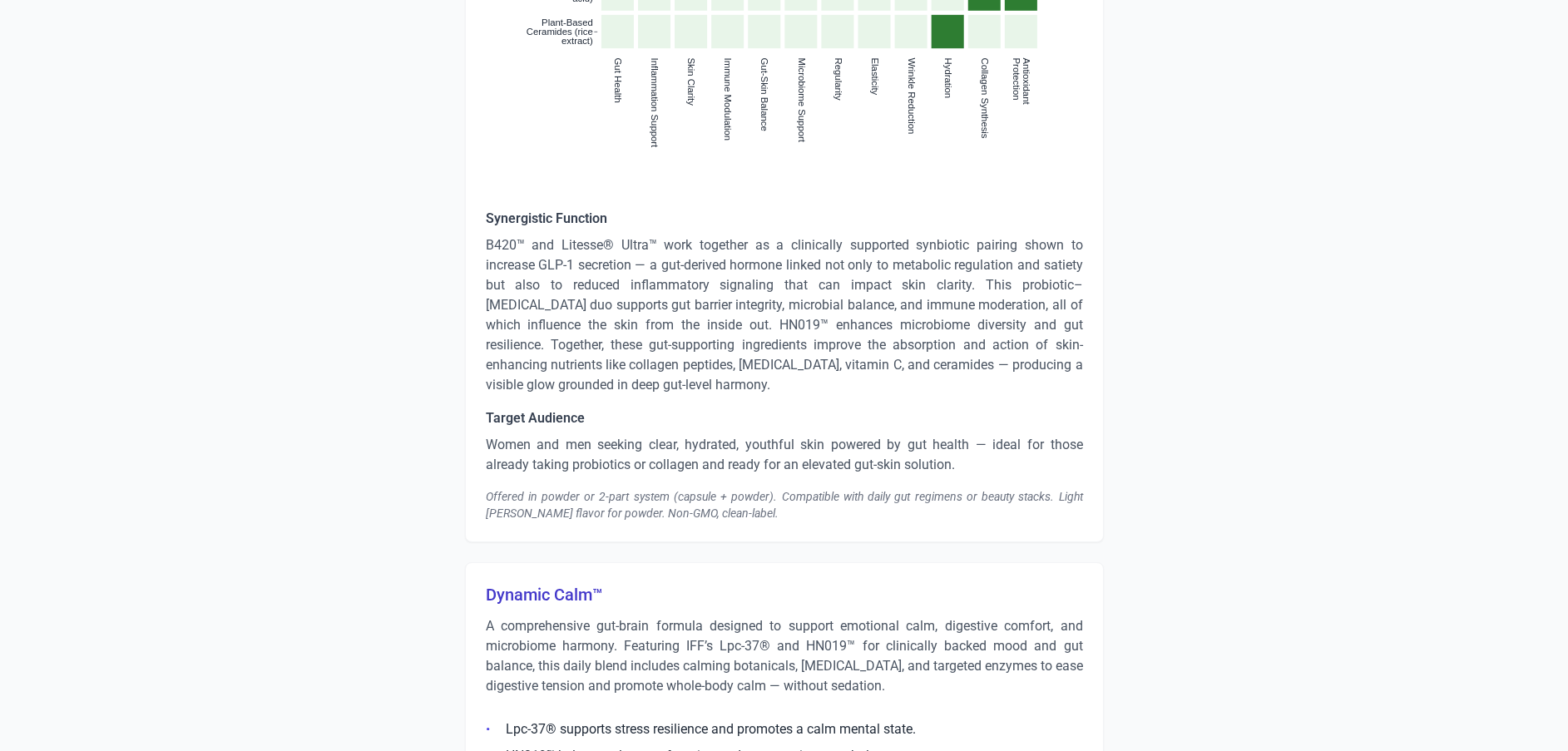
click at [553, 446] on p "Women and men seeking clear, hydrated, youthful skin powered by gut health — id…" at bounding box center [784, 454] width 598 height 40
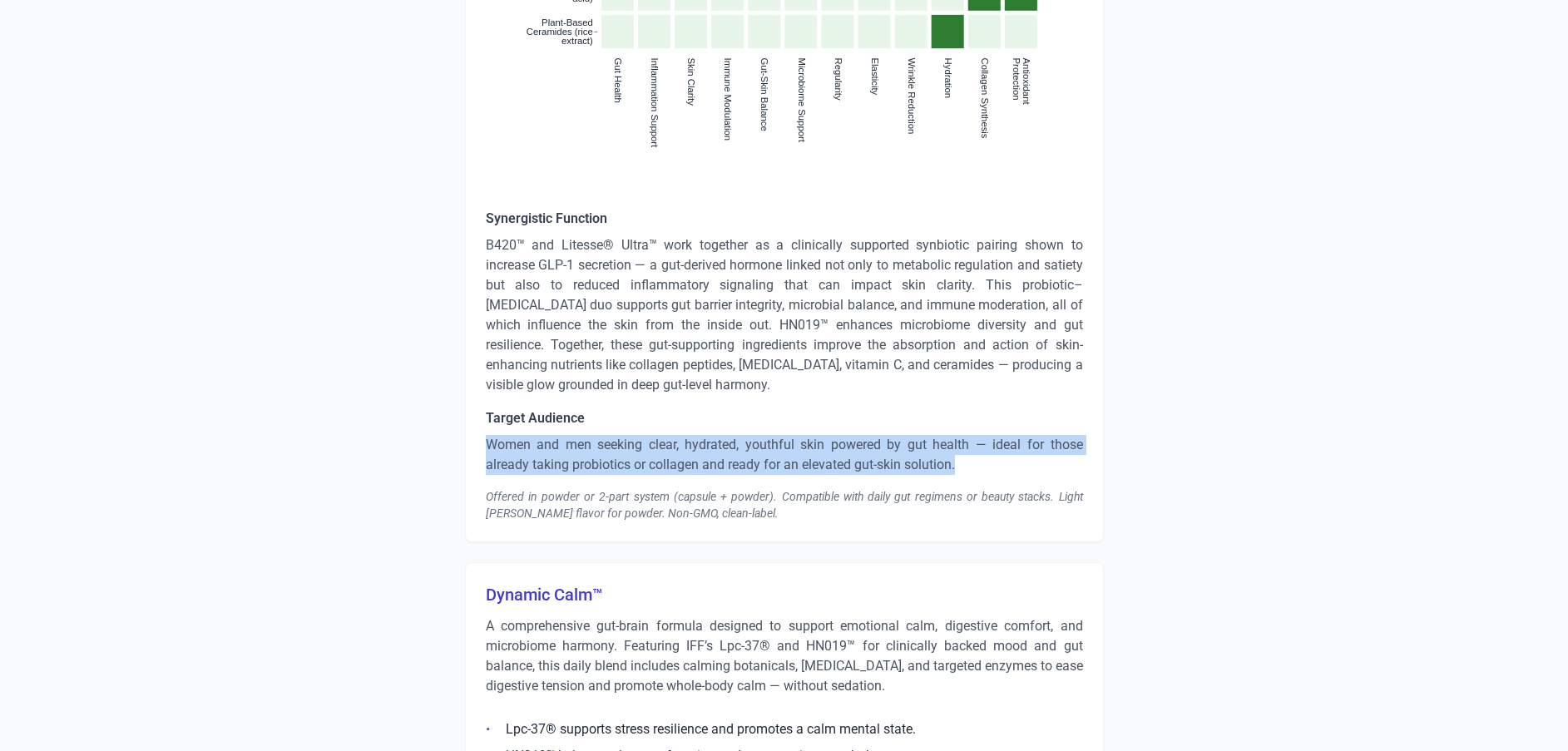
drag, startPoint x: 487, startPoint y: 428, endPoint x: 965, endPoint y: 442, distance: 478.2
click at [965, 442] on p "Women and men seeking clear, hydrated, youthful skin powered by gut health — id…" at bounding box center [784, 454] width 598 height 40
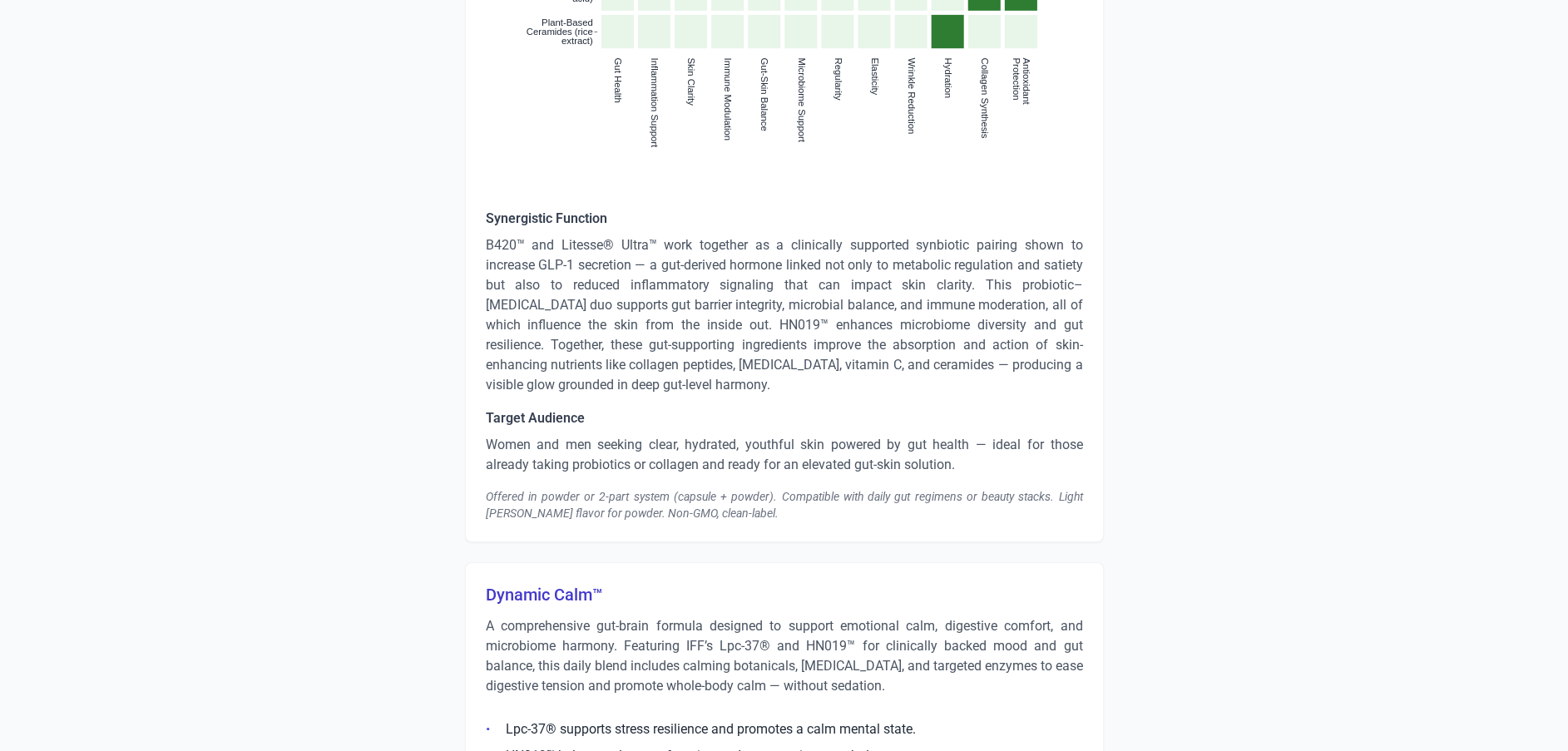
click at [697, 489] on div "Offered in powder or 2-part system (capsule + powder). Compatible with daily gu…" at bounding box center [784, 505] width 598 height 33
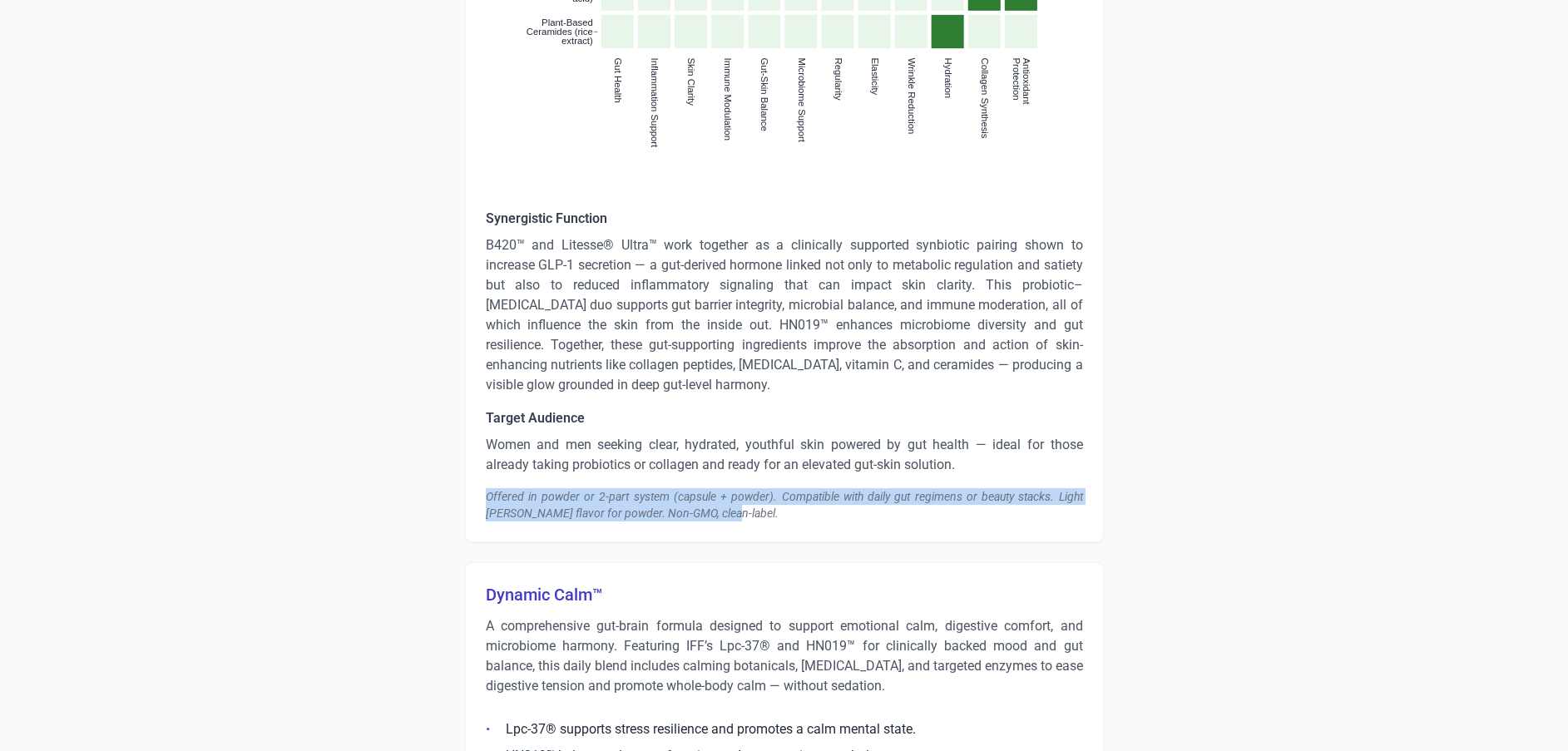
drag, startPoint x: 728, startPoint y: 501, endPoint x: 486, endPoint y: 475, distance: 243.4
click at [486, 489] on div "Offered in powder or 2-part system (capsule + powder). Compatible with daily gu…" at bounding box center [784, 505] width 598 height 33
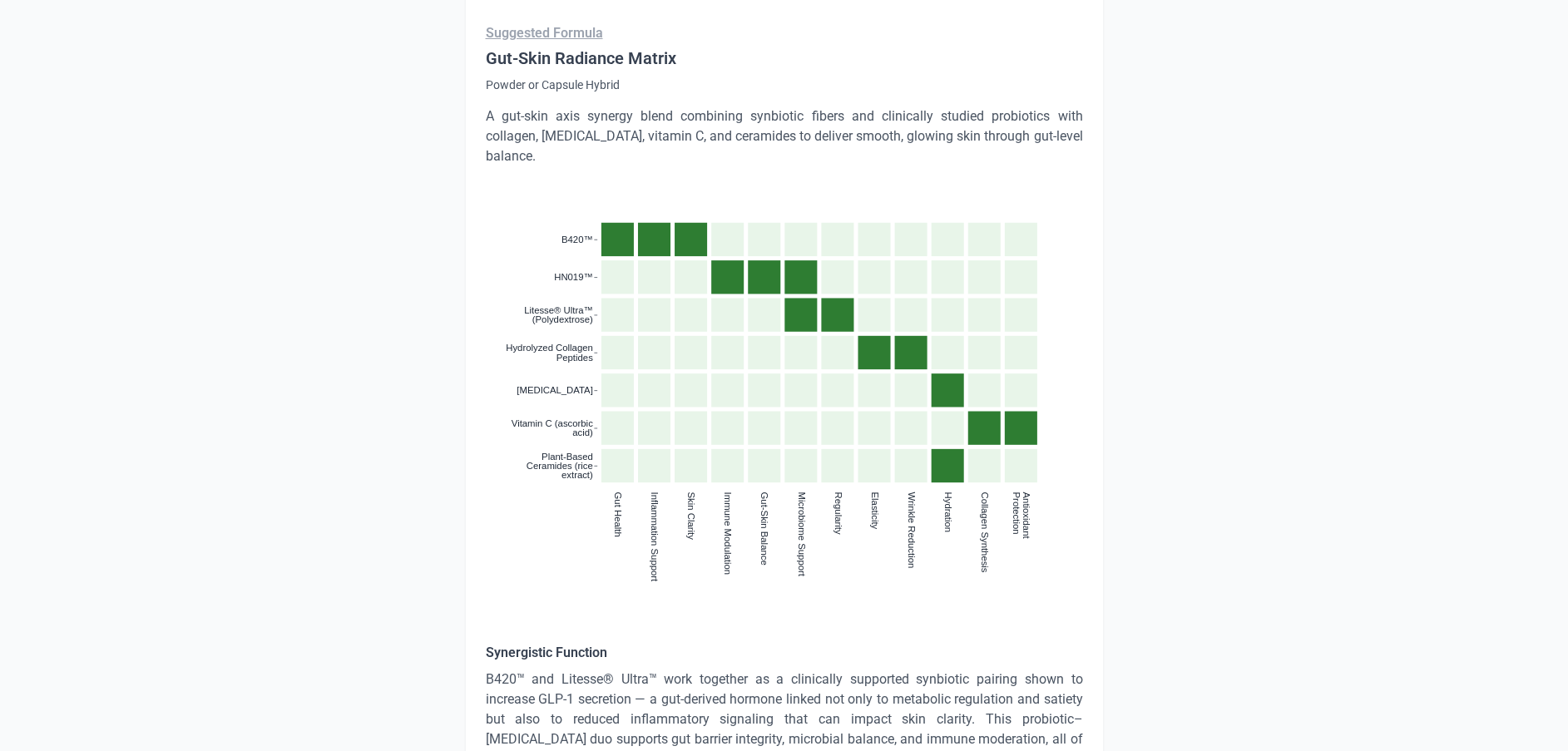
scroll to position [2870, 0]
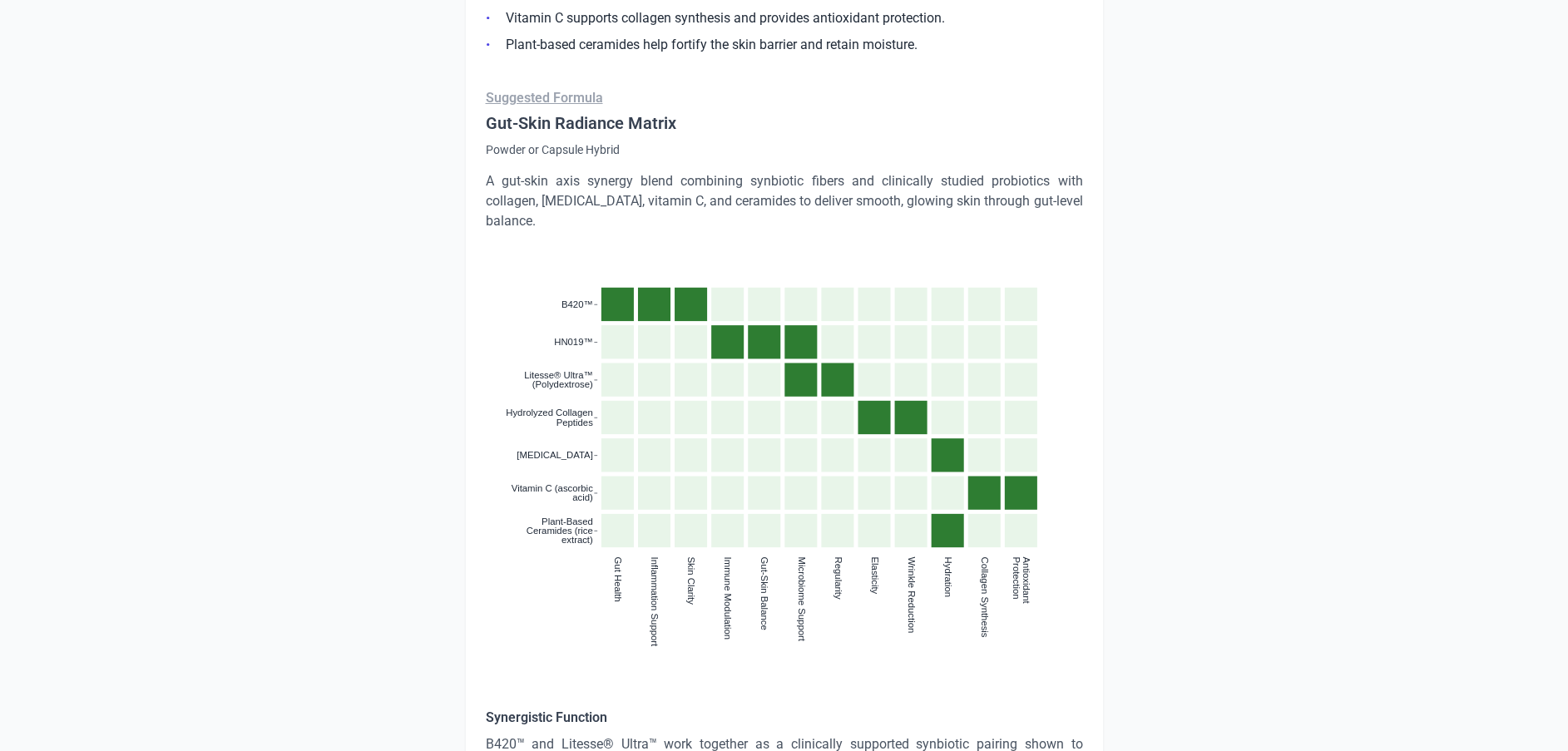
drag, startPoint x: 549, startPoint y: 194, endPoint x: 441, endPoint y: 151, distance: 116.2
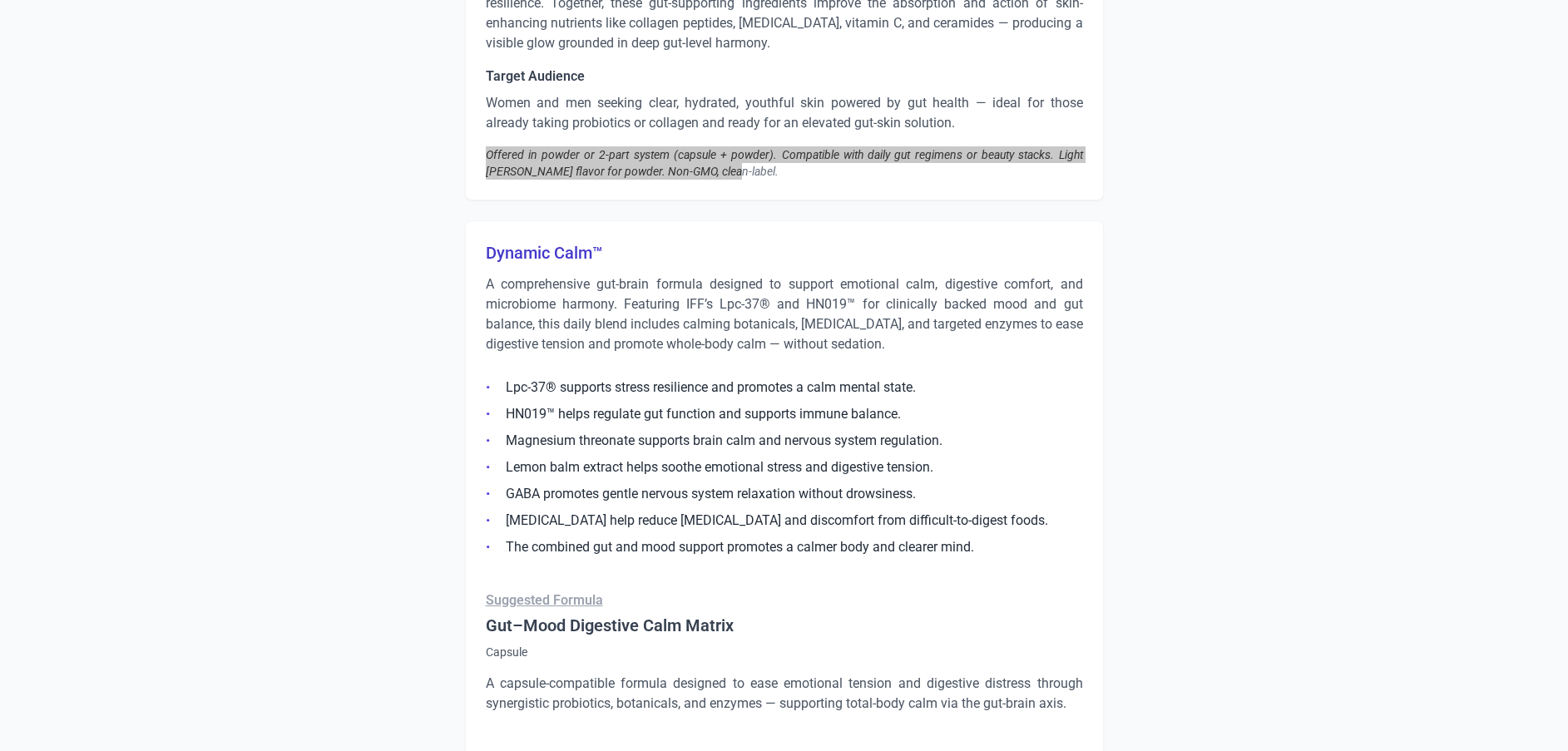
scroll to position [3743, 0]
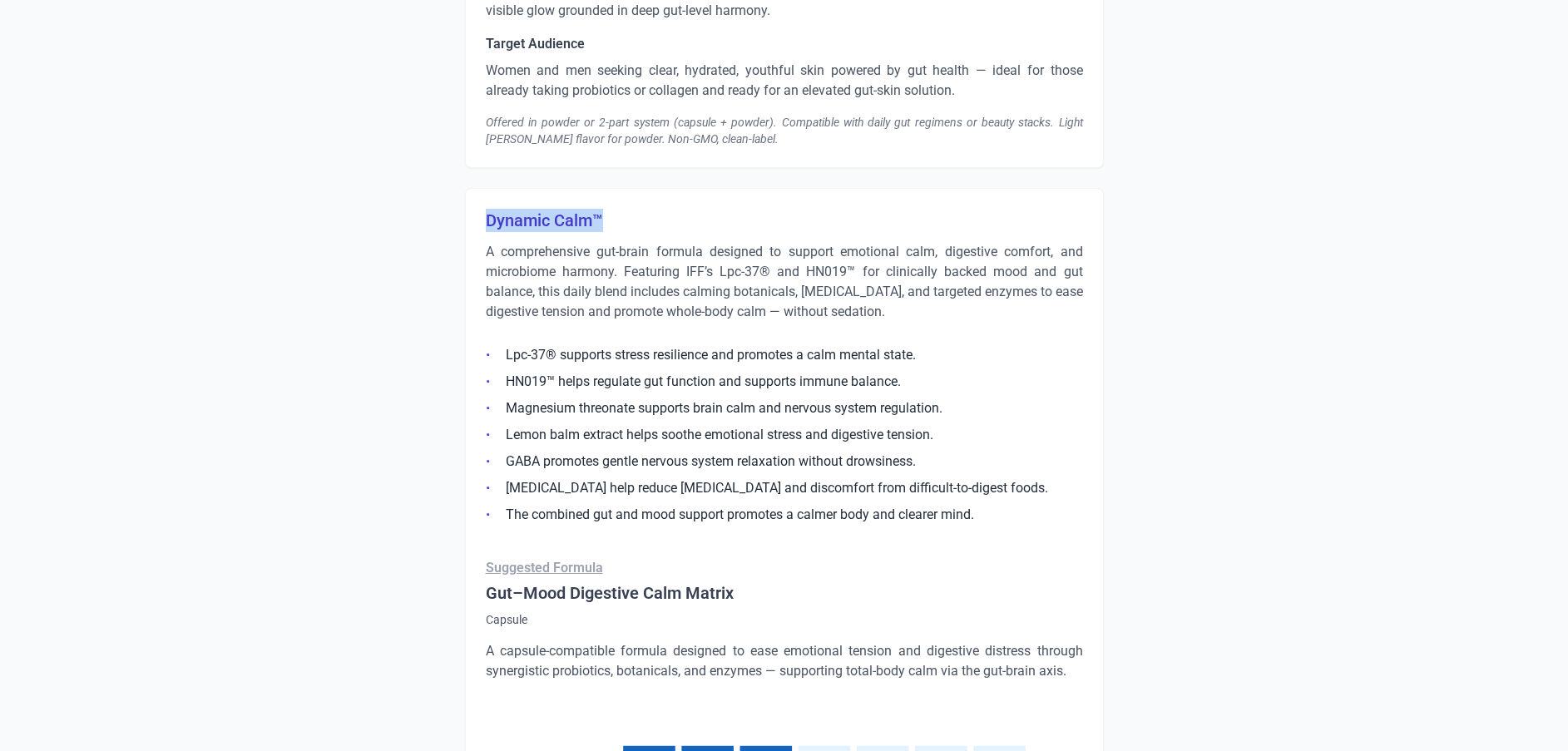
drag, startPoint x: 604, startPoint y: 188, endPoint x: 449, endPoint y: 208, distance: 156.3
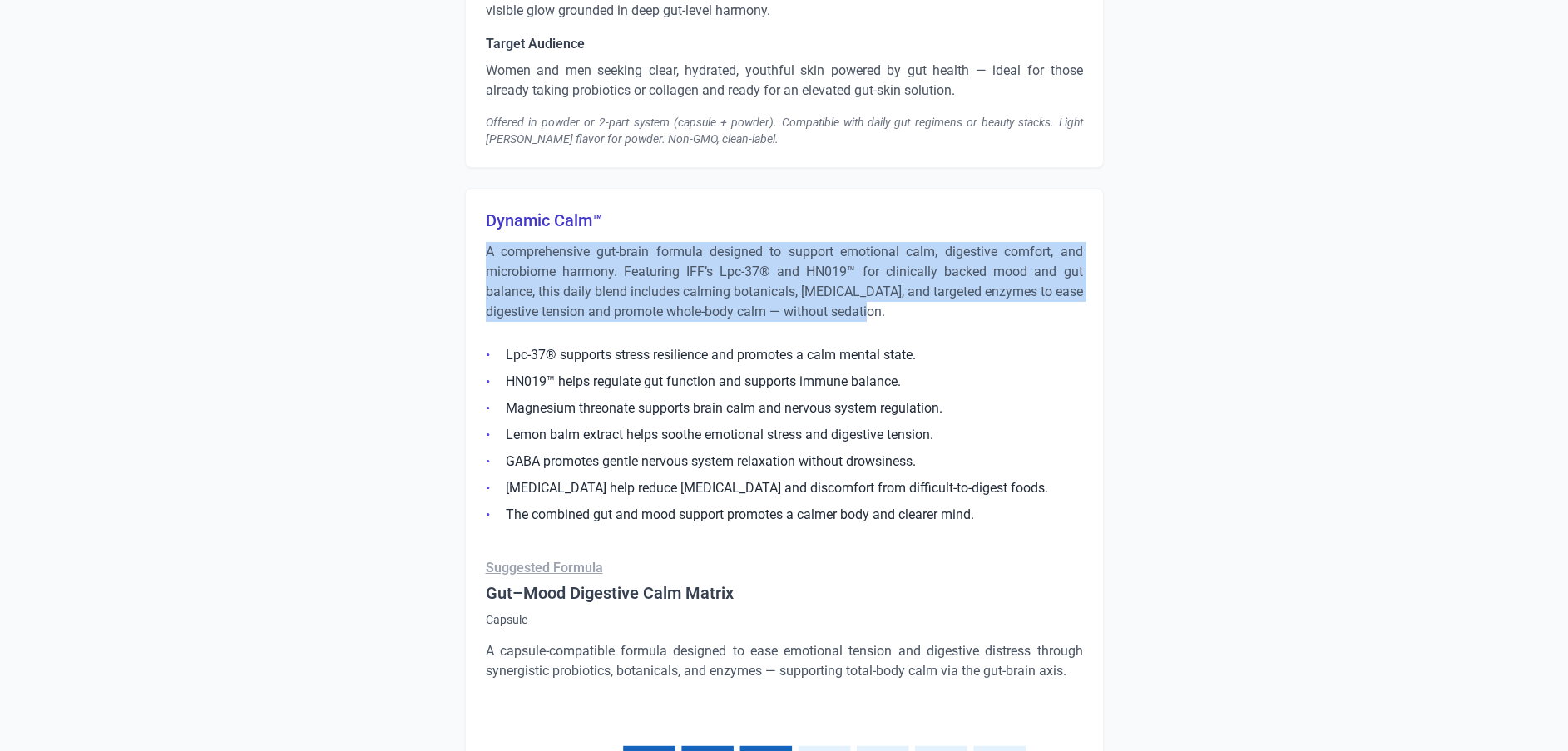
drag, startPoint x: 911, startPoint y: 285, endPoint x: 473, endPoint y: 232, distance: 441.2
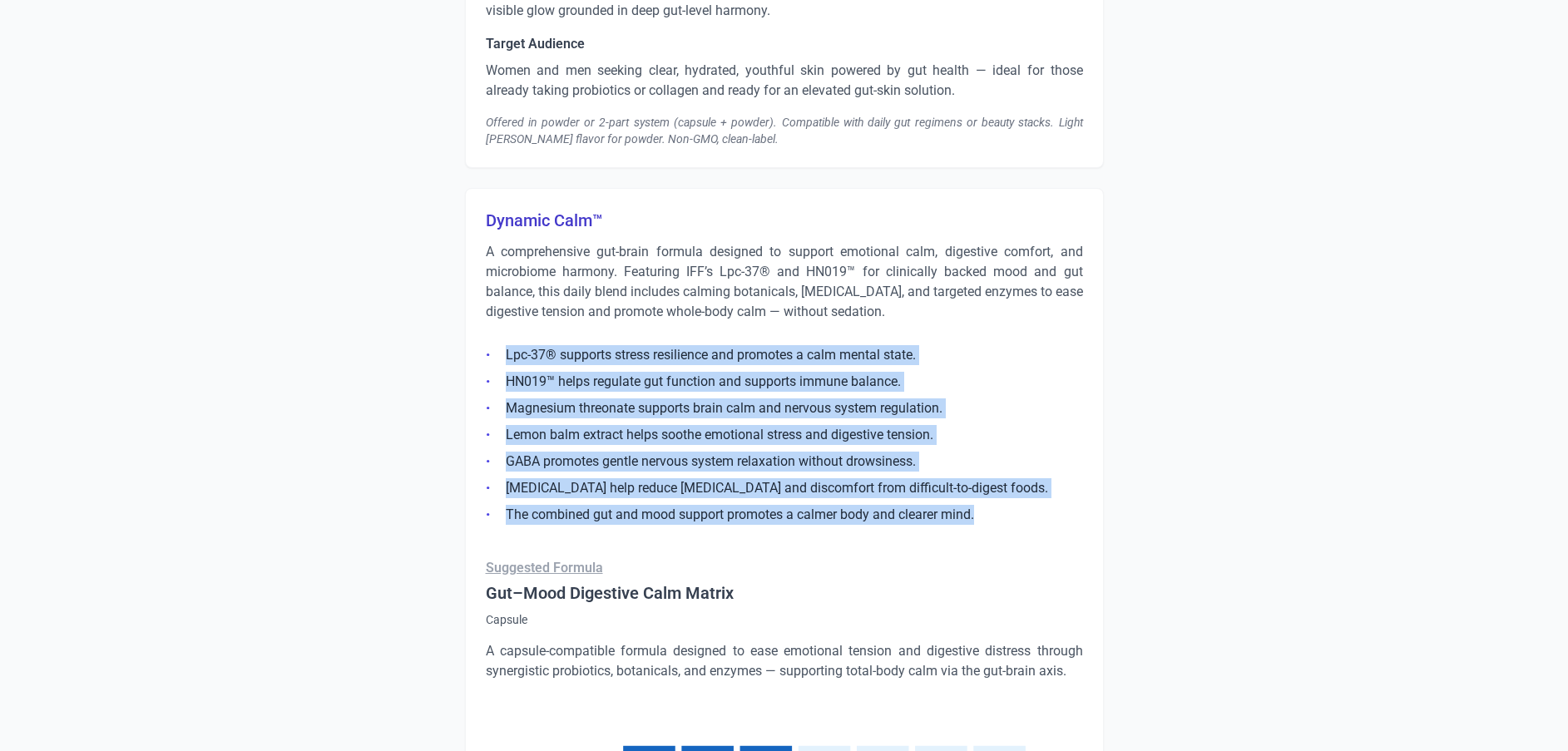
drag, startPoint x: 986, startPoint y: 491, endPoint x: 443, endPoint y: 334, distance: 565.2
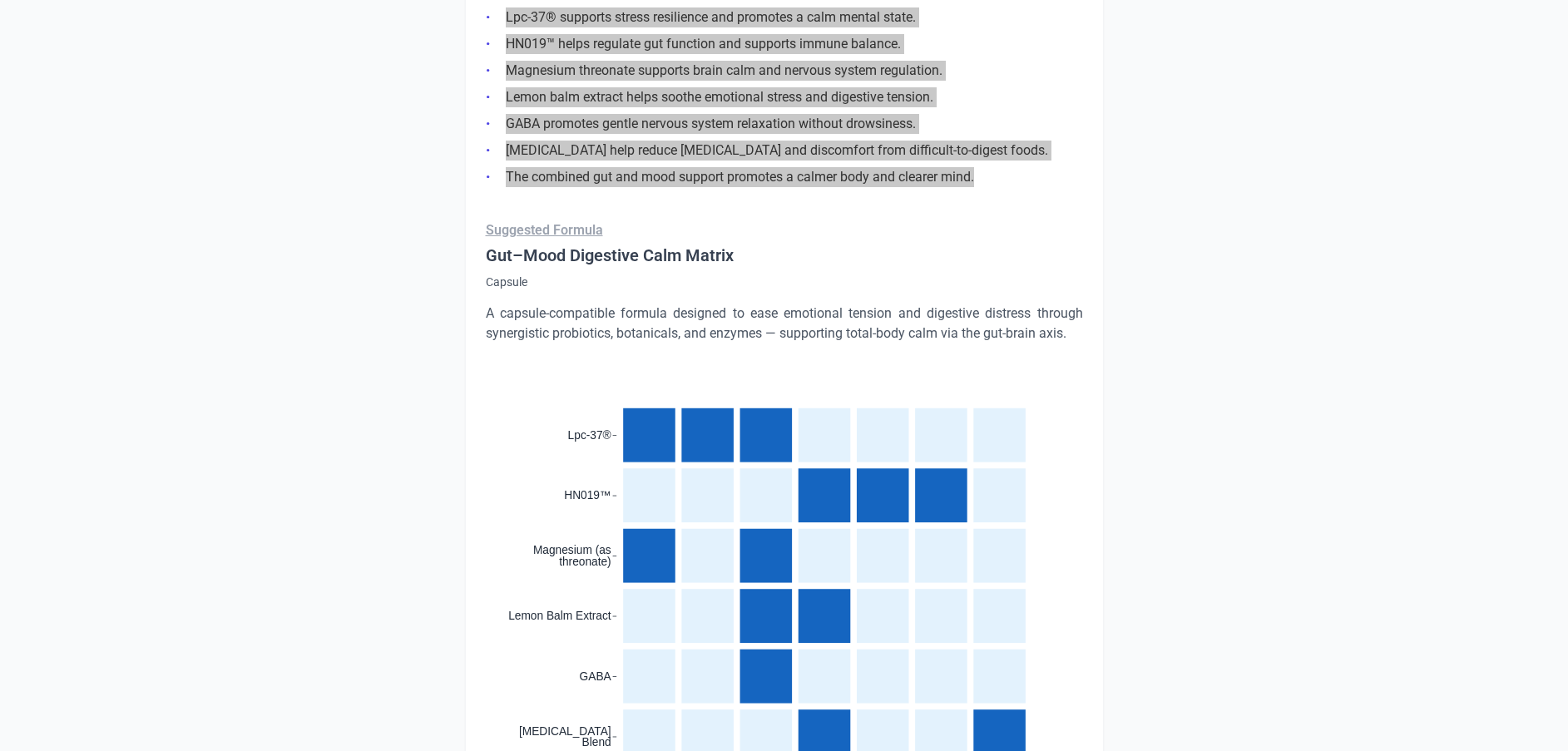
scroll to position [4067, 0]
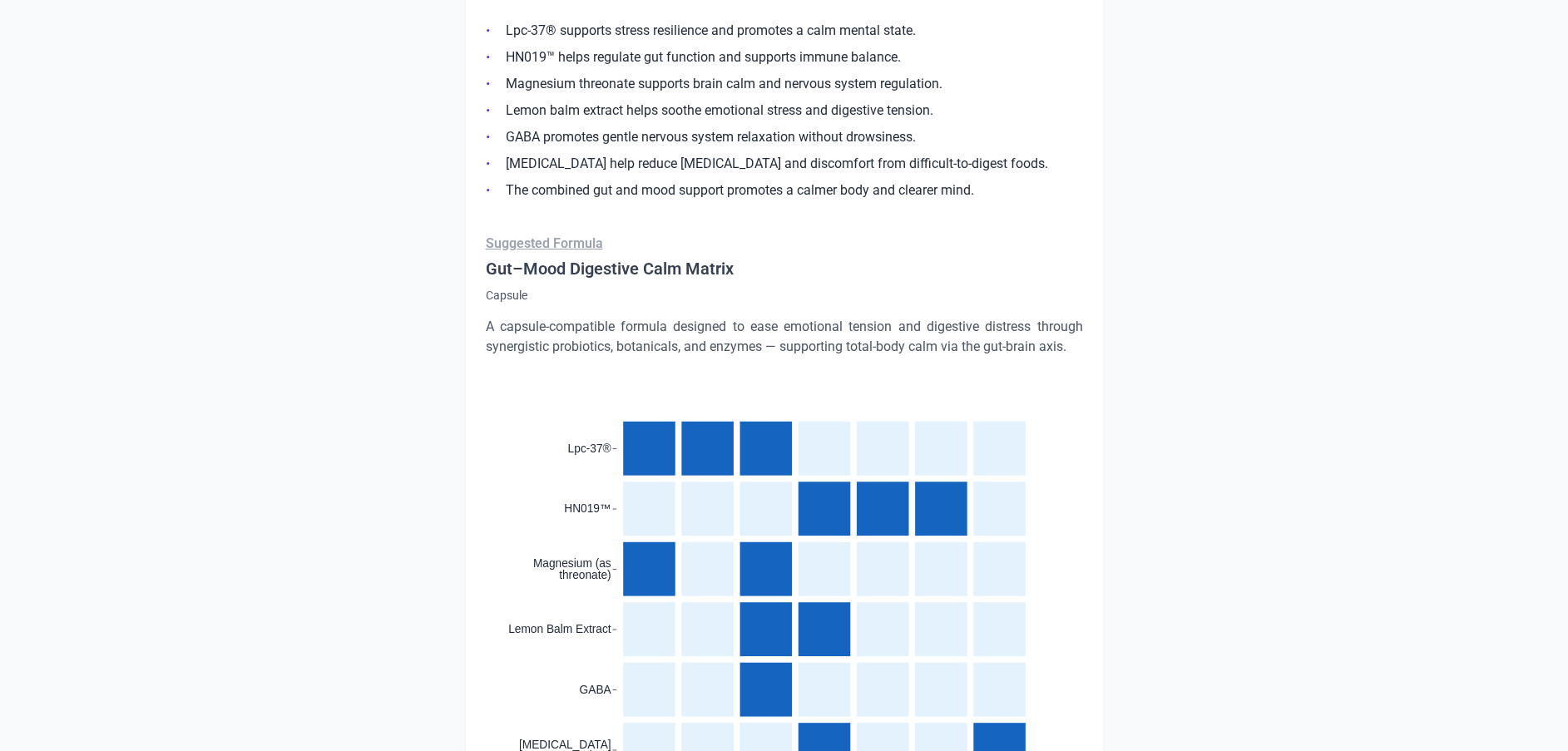
click at [624, 324] on p "A capsule-compatible formula designed to ease emotional tension and digestive d…" at bounding box center [784, 336] width 598 height 40
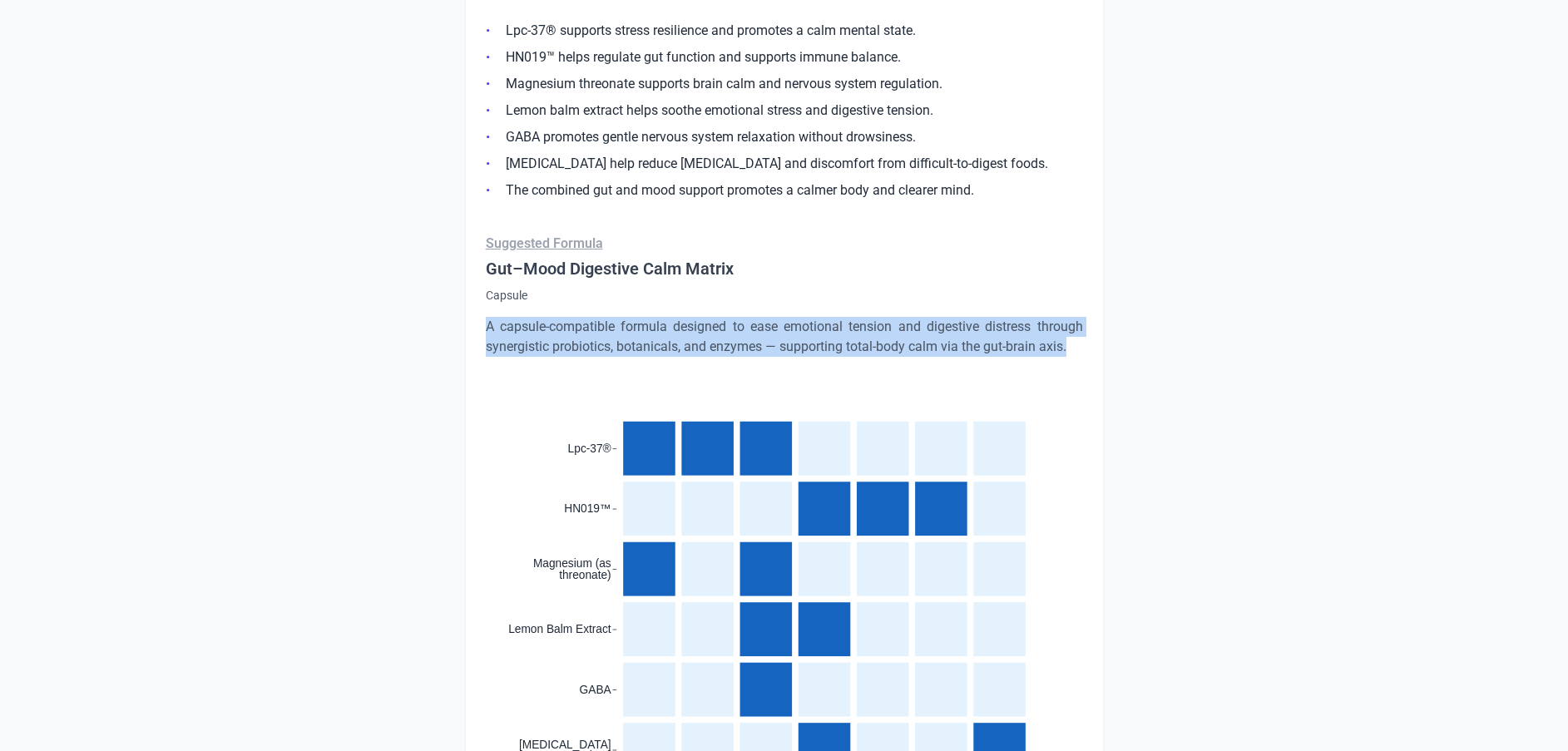
drag, startPoint x: 1077, startPoint y: 324, endPoint x: 462, endPoint y: 306, distance: 615.3
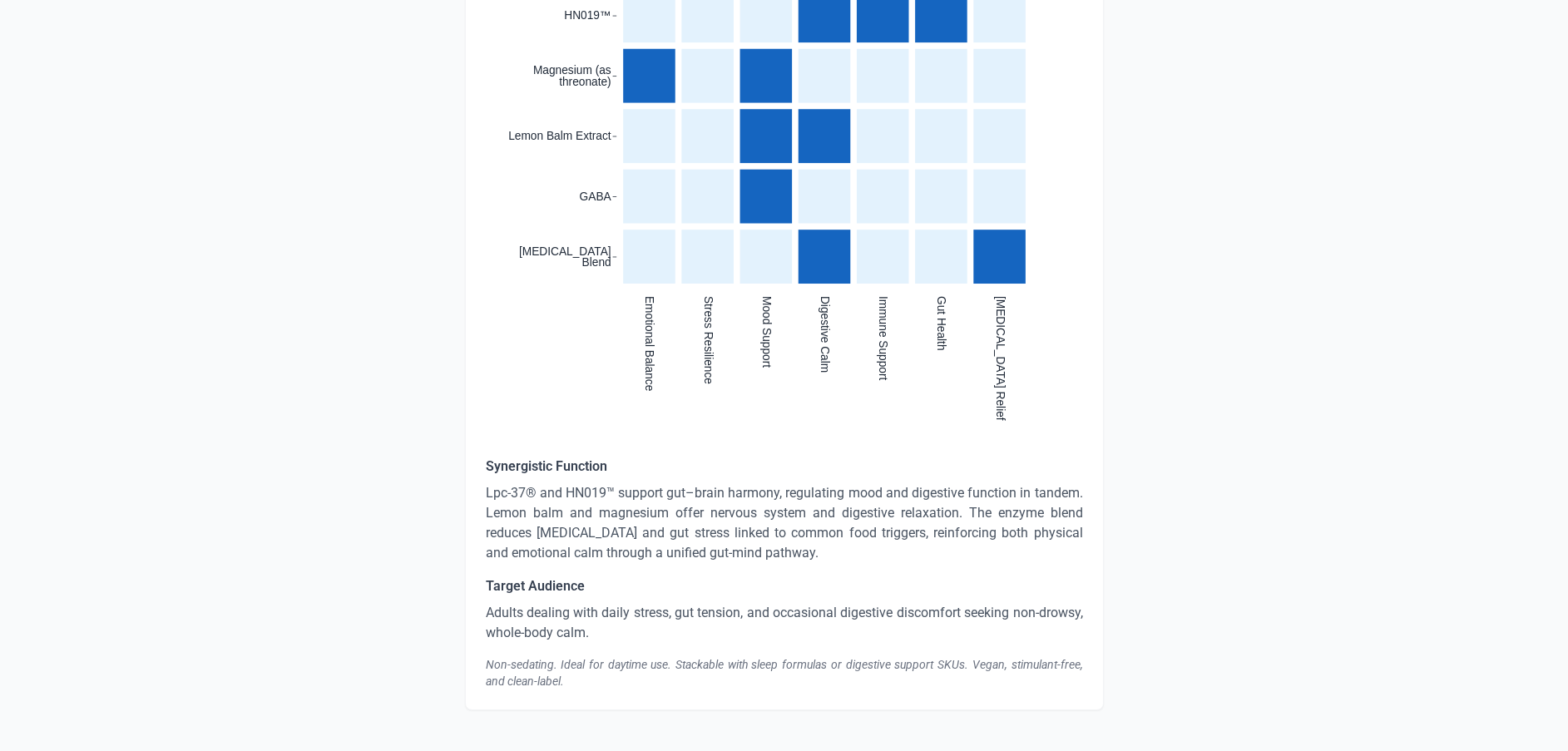
scroll to position [4566, 0]
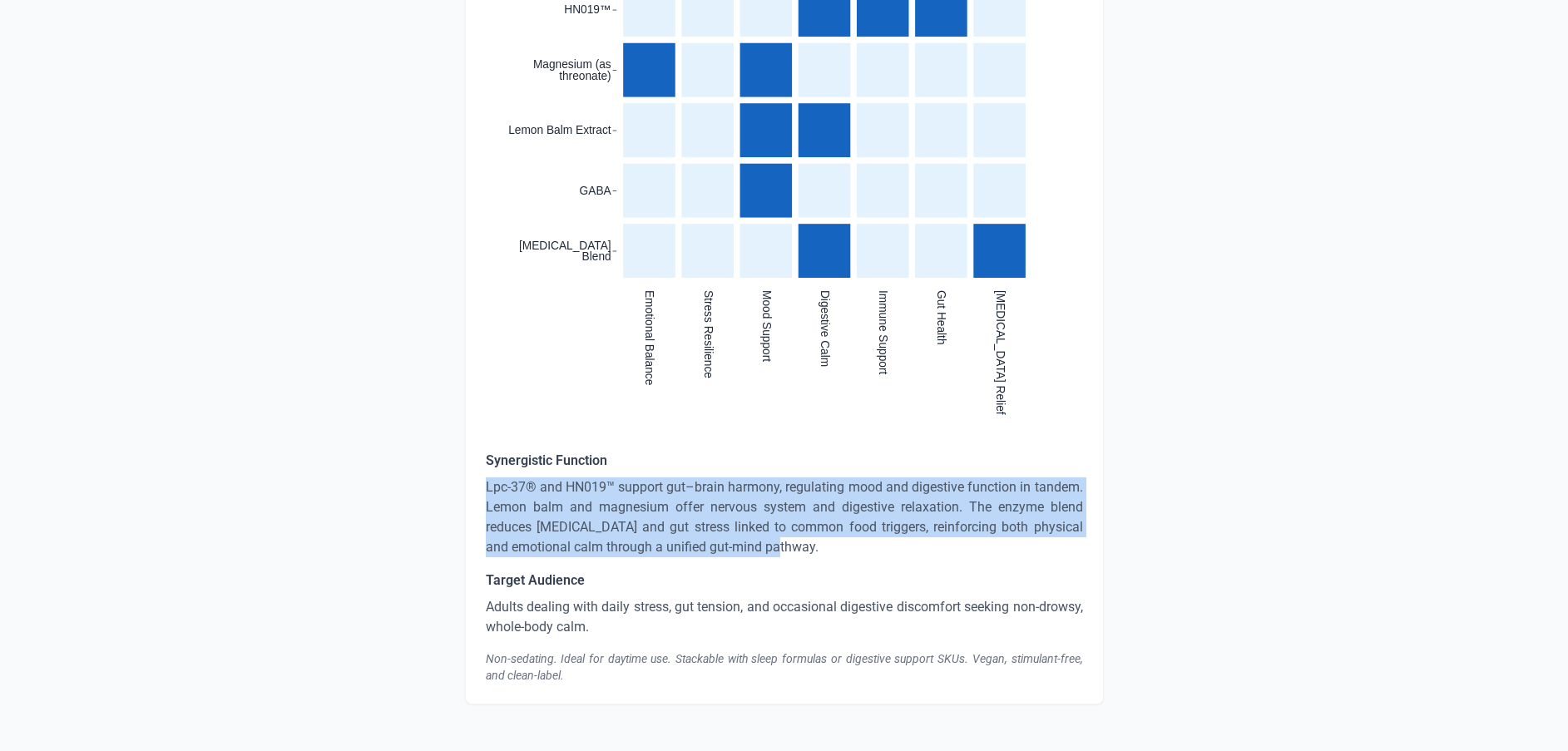
drag, startPoint x: 799, startPoint y: 532, endPoint x: 476, endPoint y: 476, distance: 327.8
click at [476, 476] on div "Dynamic Calm™ A comprehensive gut-brain formula designed to support emotional c…" at bounding box center [784, 35] width 639 height 1341
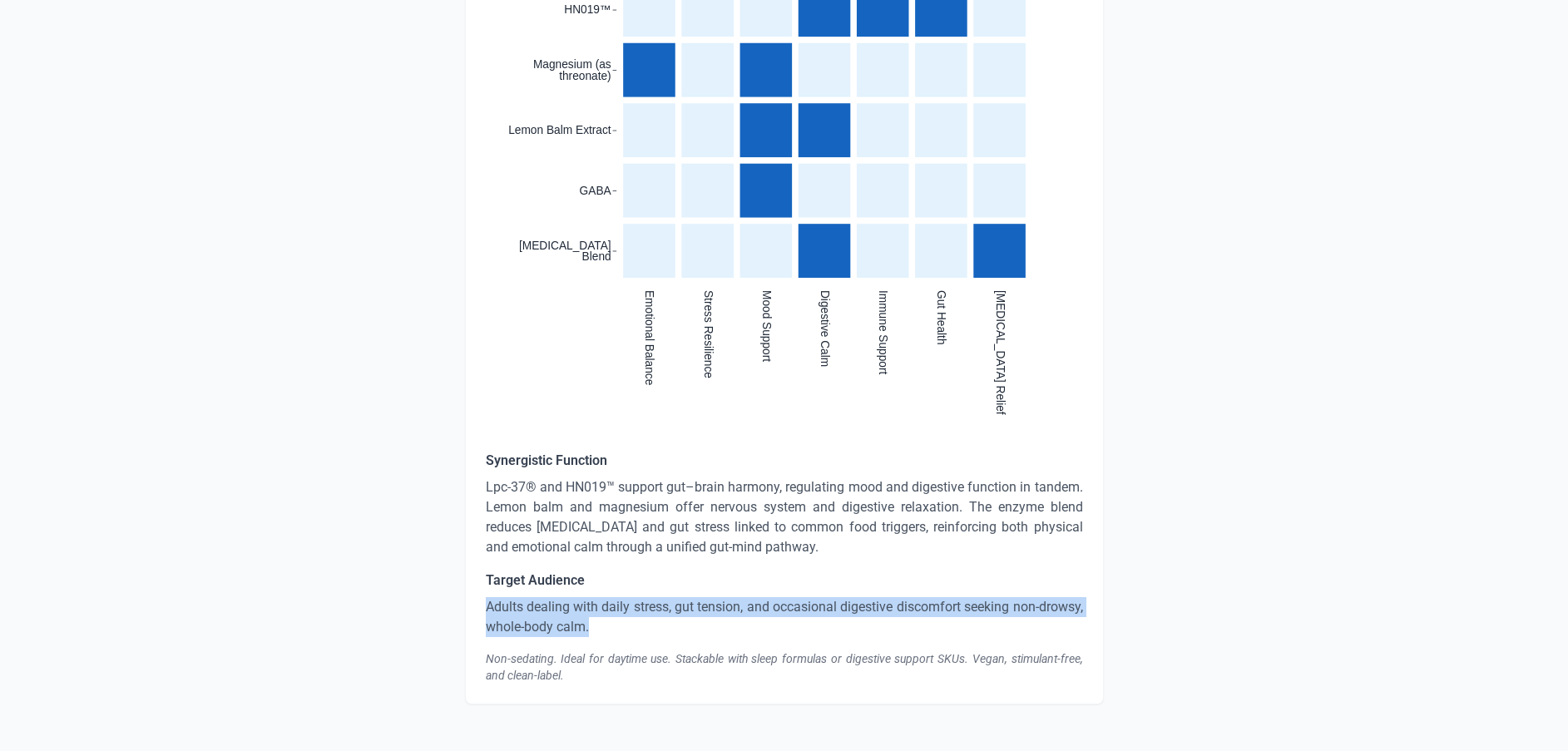
drag, startPoint x: 639, startPoint y: 606, endPoint x: 394, endPoint y: 586, distance: 245.8
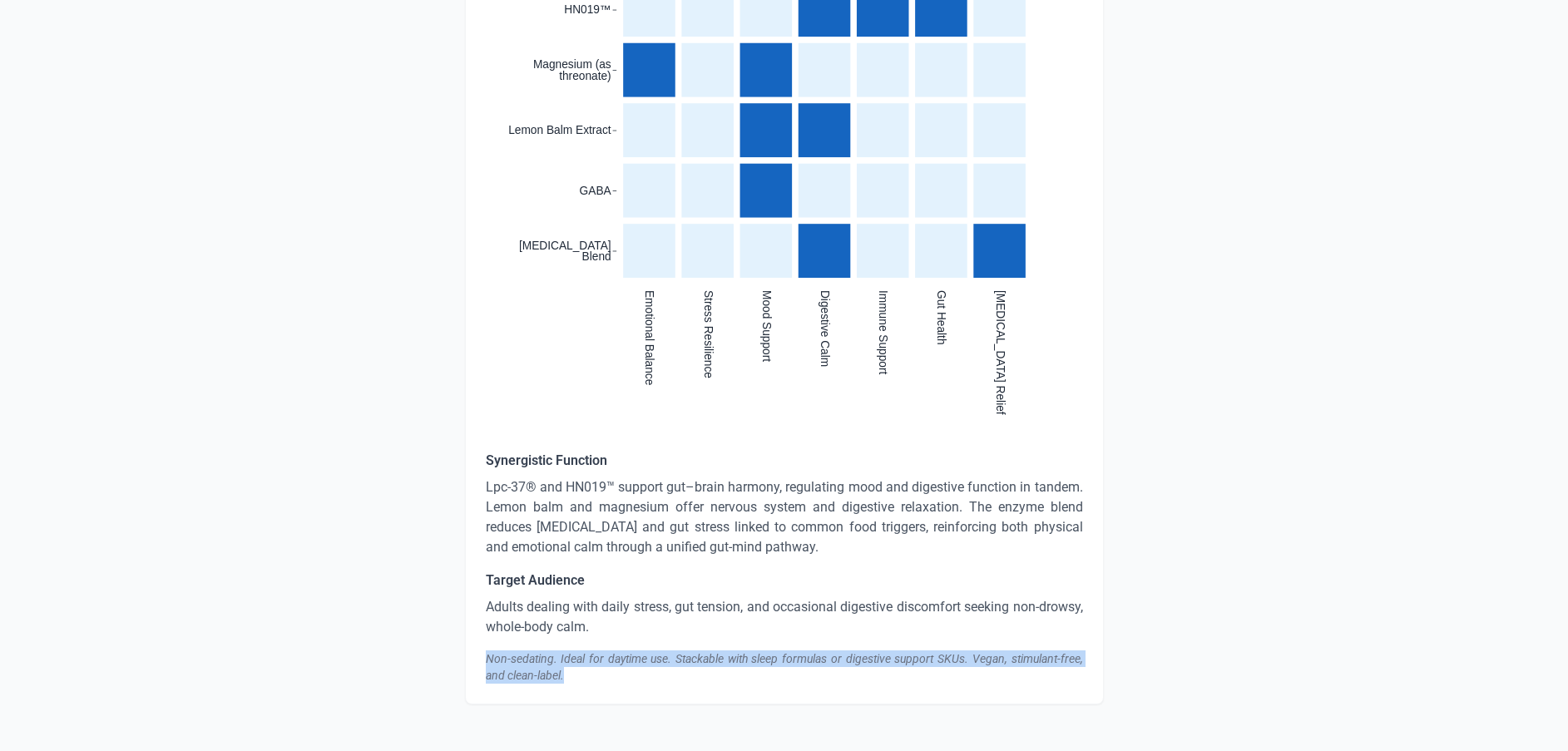
drag, startPoint x: 576, startPoint y: 653, endPoint x: 441, endPoint y: 639, distance: 135.7
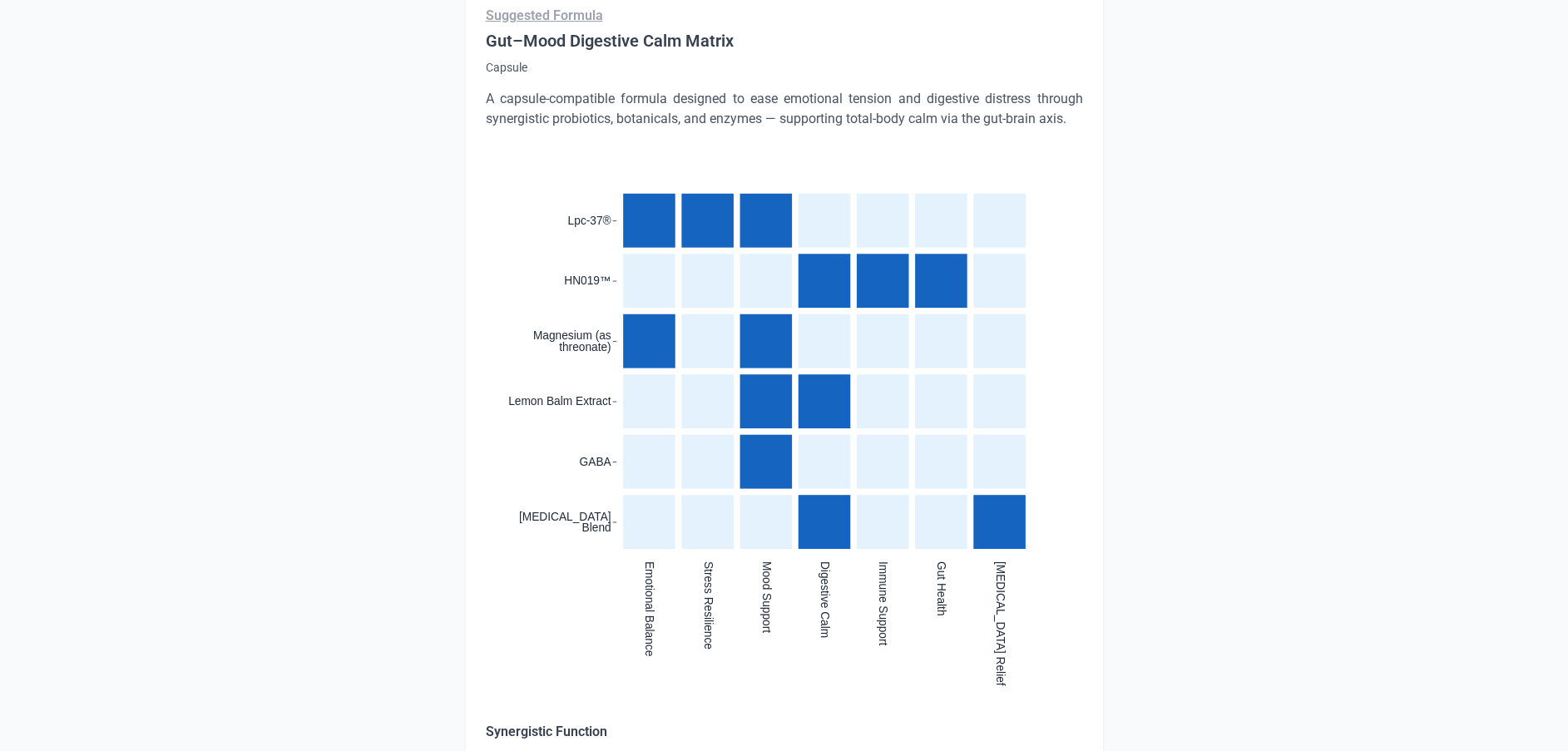
scroll to position [4067, 0]
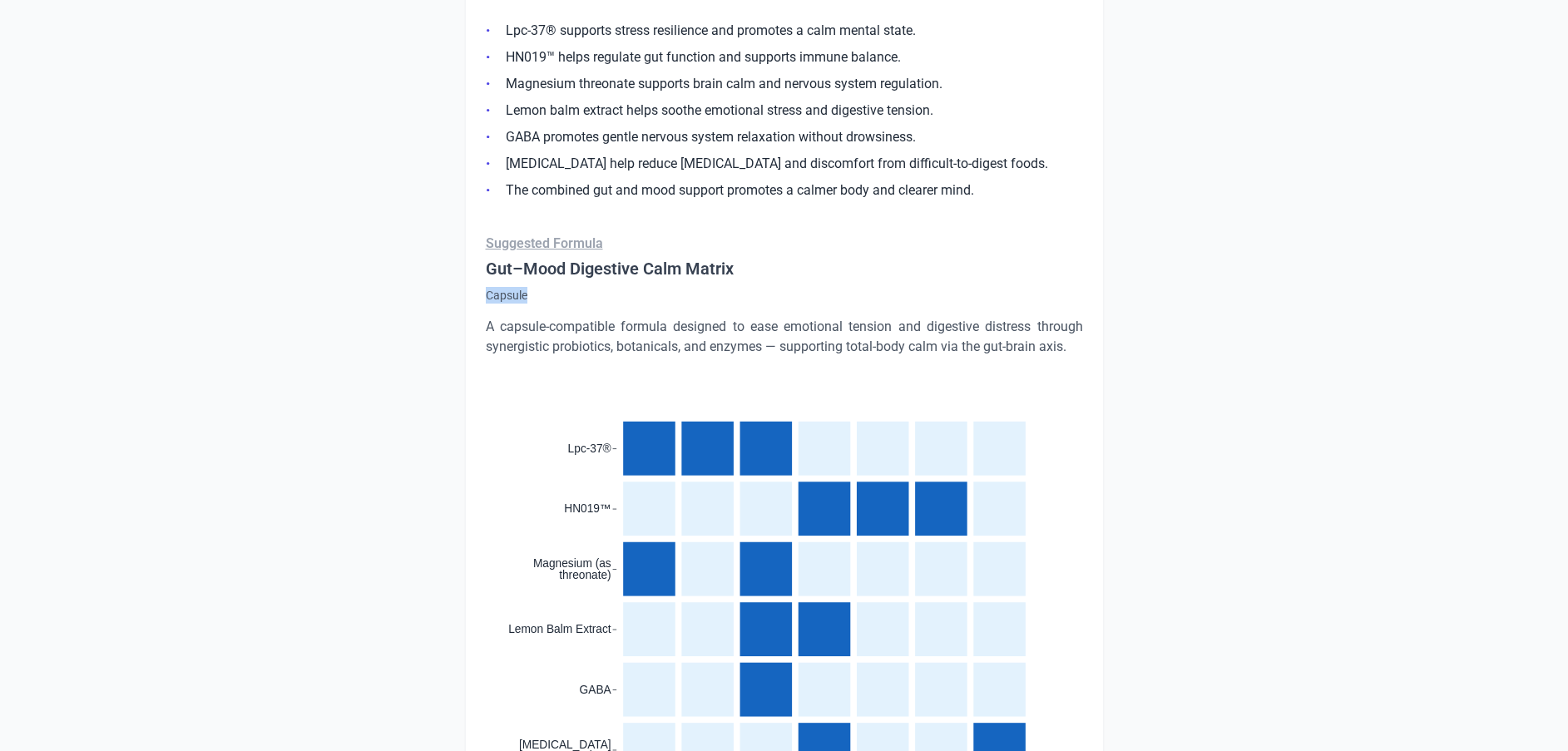
drag, startPoint x: 529, startPoint y: 266, endPoint x: 476, endPoint y: 272, distance: 53.3
click at [476, 272] on div "Dynamic Calm™ A comprehensive gut-brain formula designed to support emotional c…" at bounding box center [784, 534] width 639 height 1341
